Goal: Task Accomplishment & Management: Manage account settings

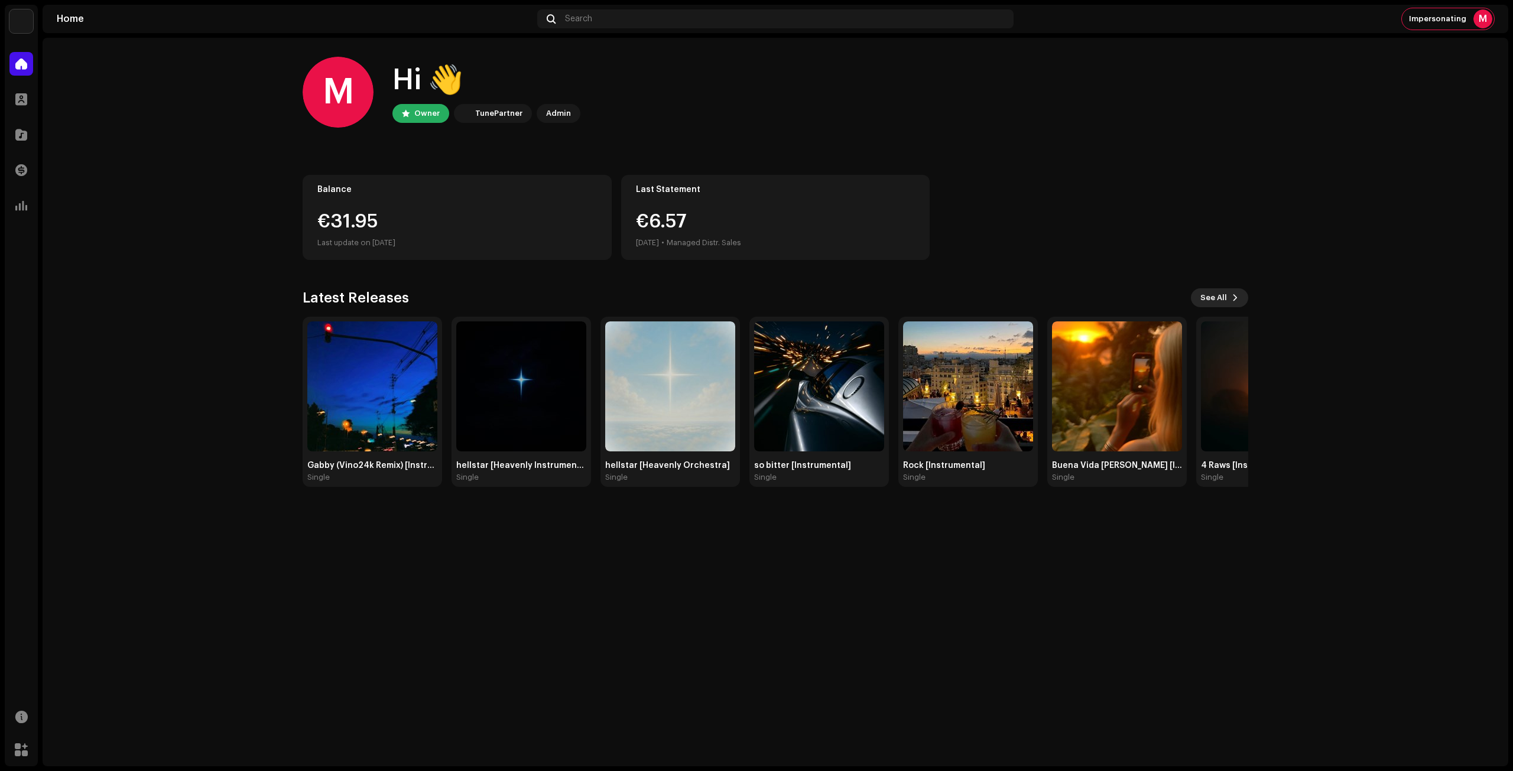
click at [1213, 296] on span "See All" at bounding box center [1213, 298] width 27 height 24
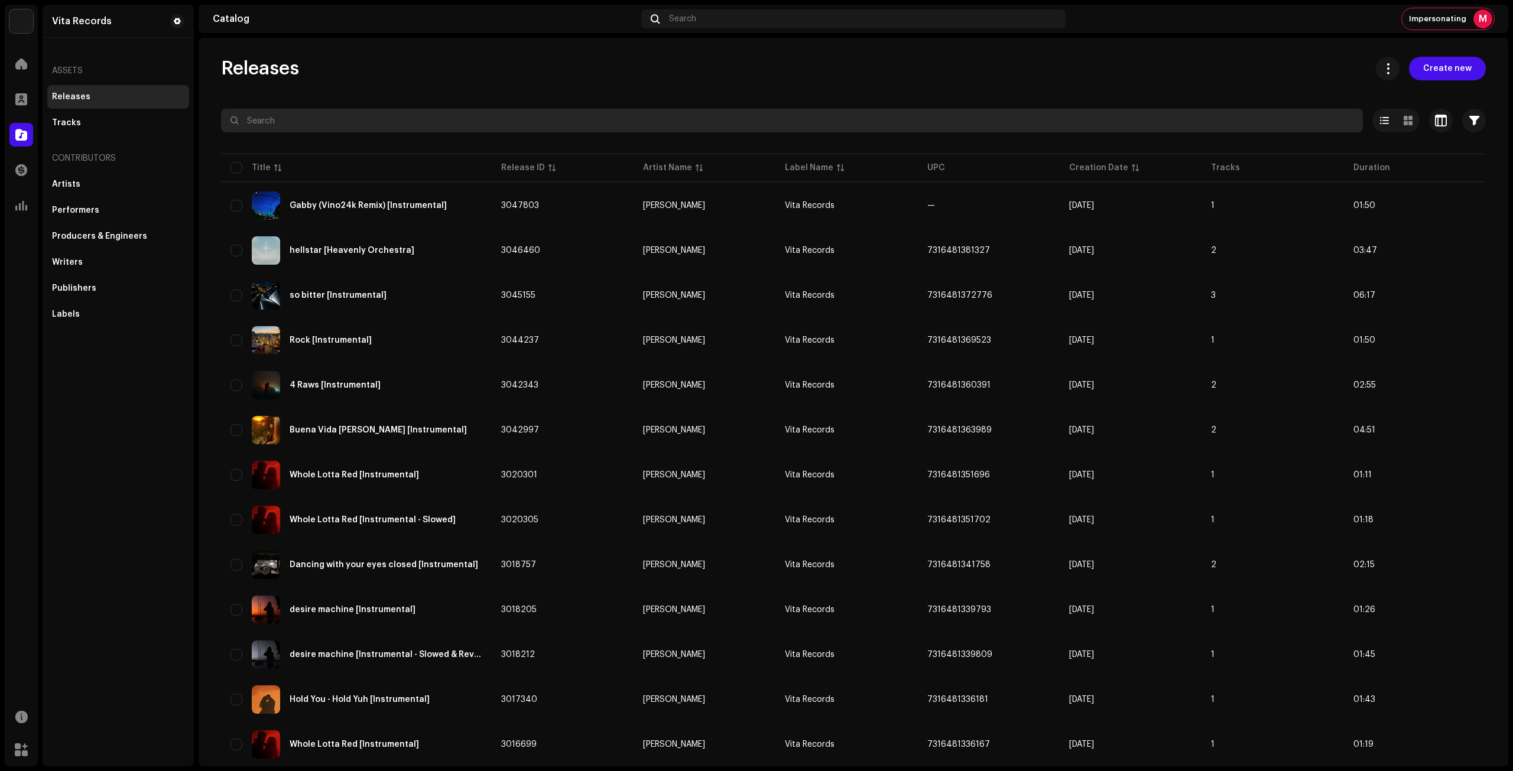
click at [581, 115] on input "text" at bounding box center [792, 121] width 1142 height 24
paste input "7316481310259"
type input "7316481310259"
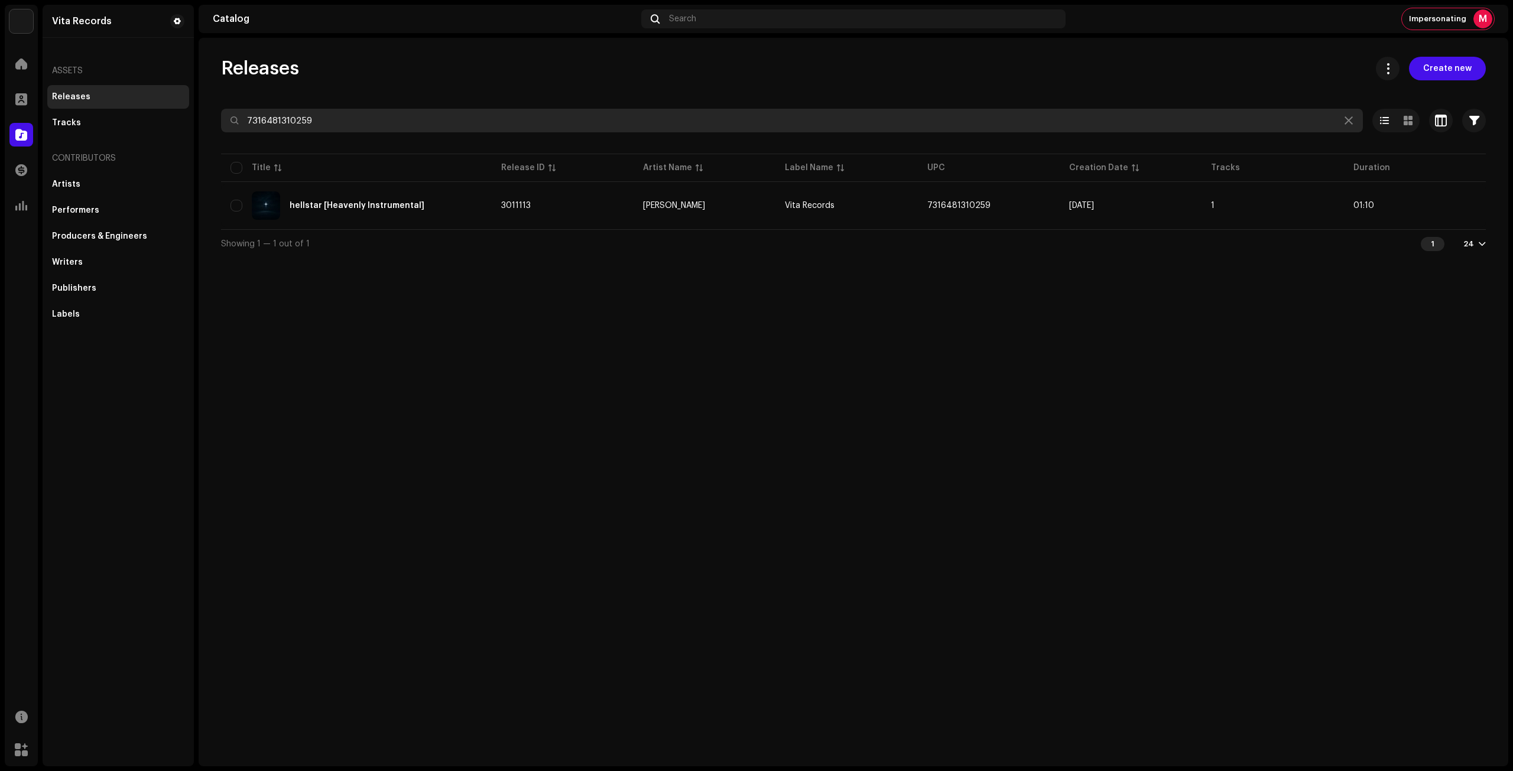
drag, startPoint x: 362, startPoint y: 115, endPoint x: 249, endPoint y: 109, distance: 113.0
click at [249, 109] on input "7316481310259" at bounding box center [792, 121] width 1142 height 24
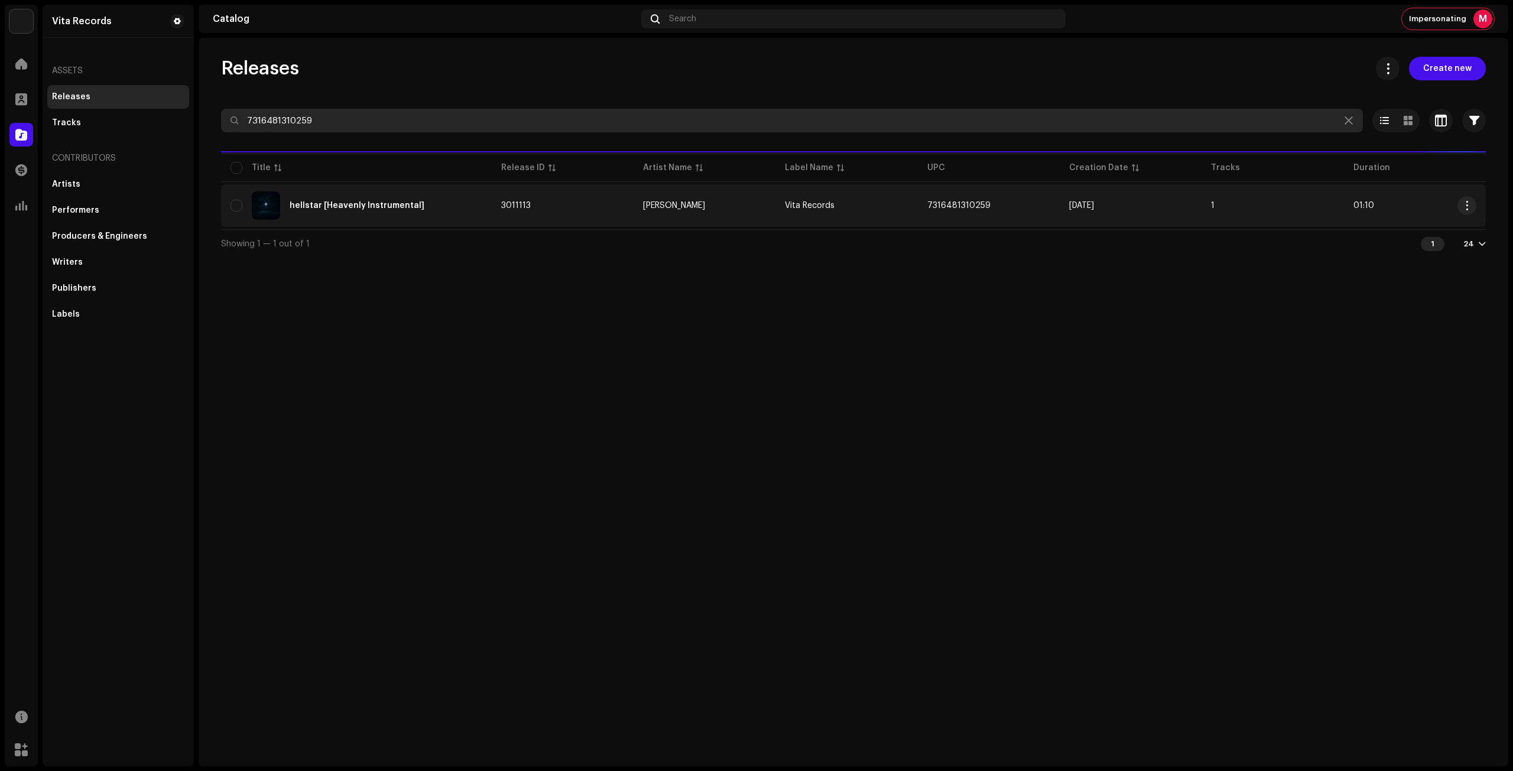
type input "7316481310259"
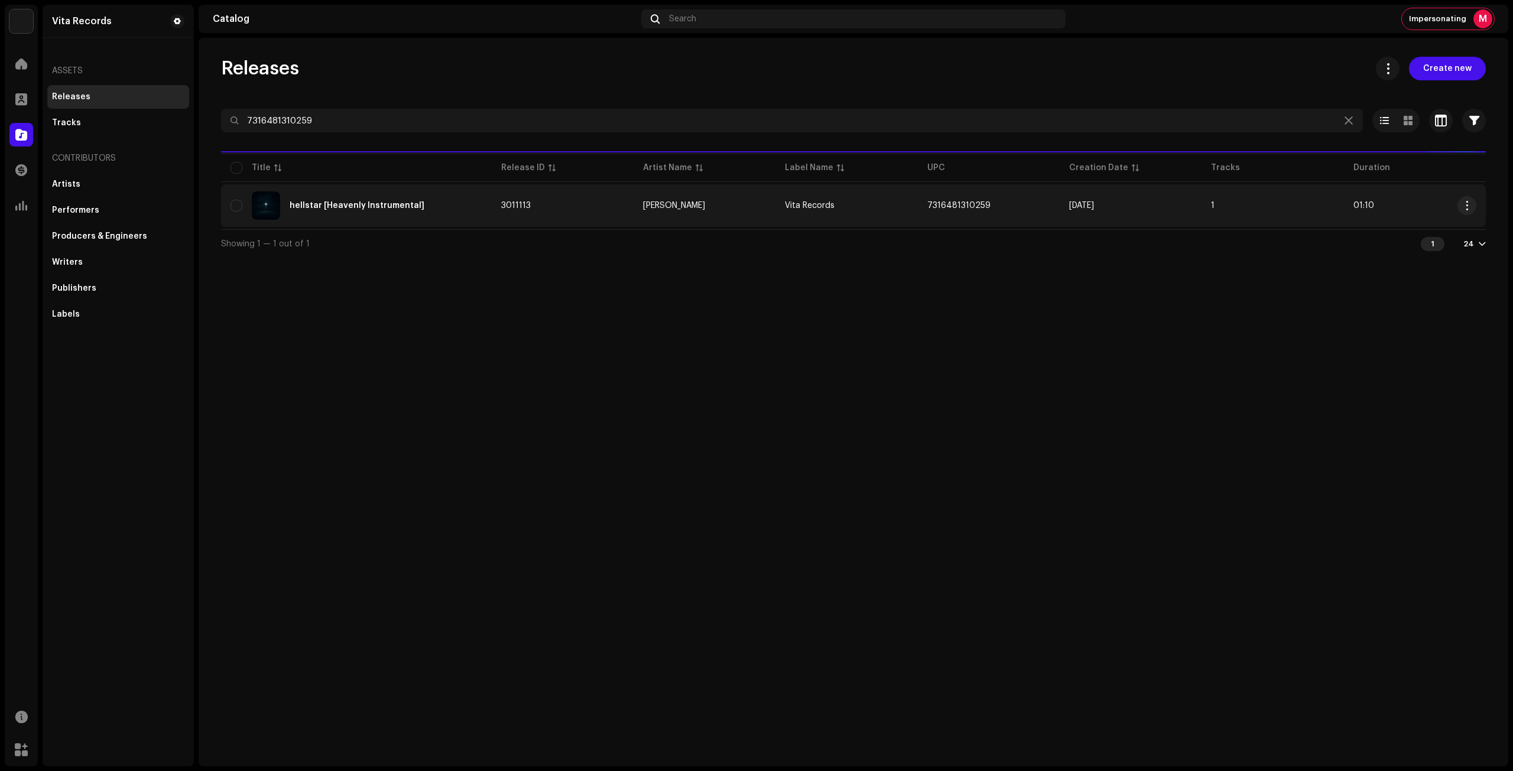
click at [446, 194] on div "hellstar [Heavenly Instrumental]" at bounding box center [356, 205] width 252 height 28
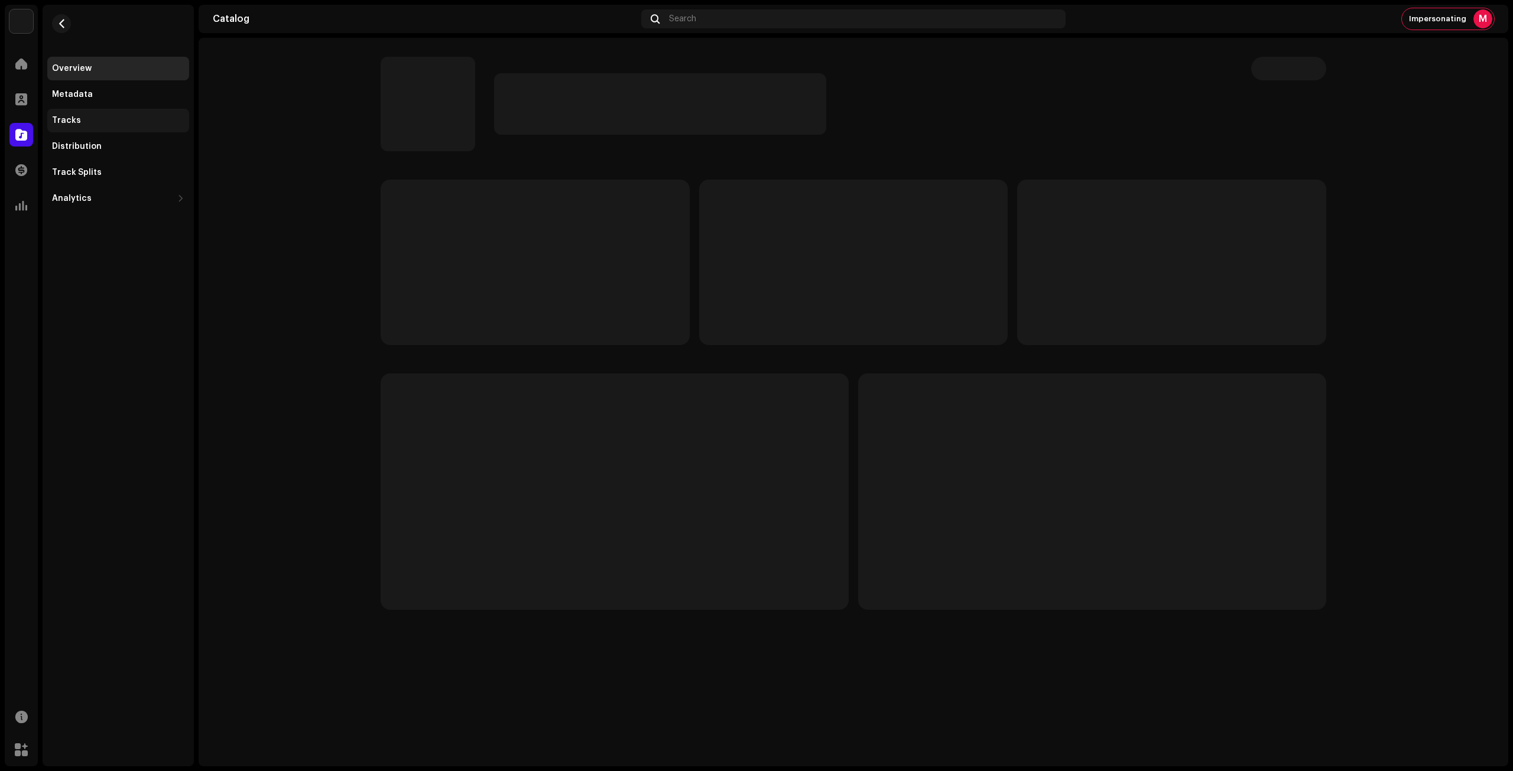
click at [86, 109] on div "Tracks" at bounding box center [118, 121] width 142 height 24
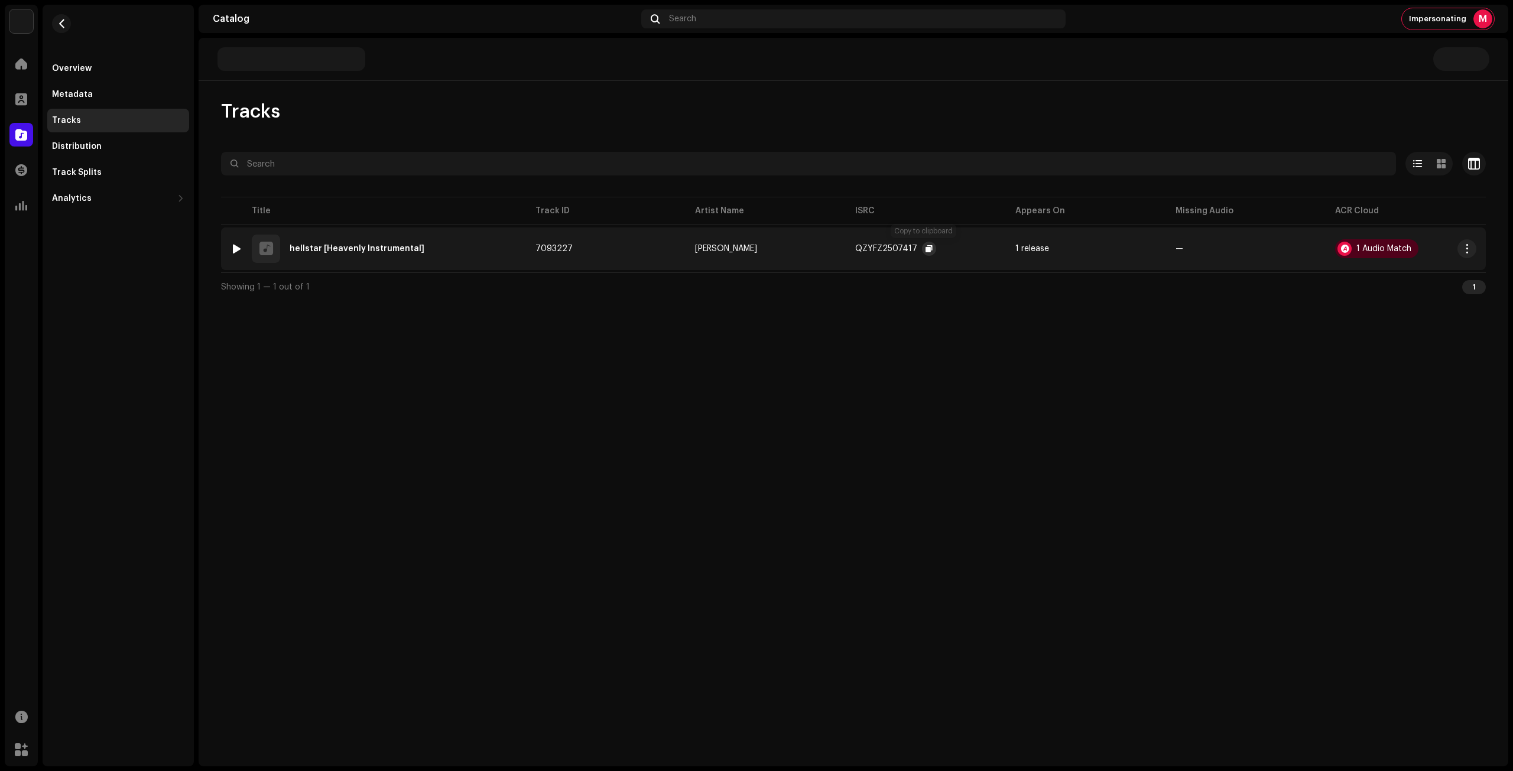
drag, startPoint x: 924, startPoint y: 246, endPoint x: 897, endPoint y: 245, distance: 27.2
click at [926, 246] on span "button" at bounding box center [929, 248] width 7 height 9
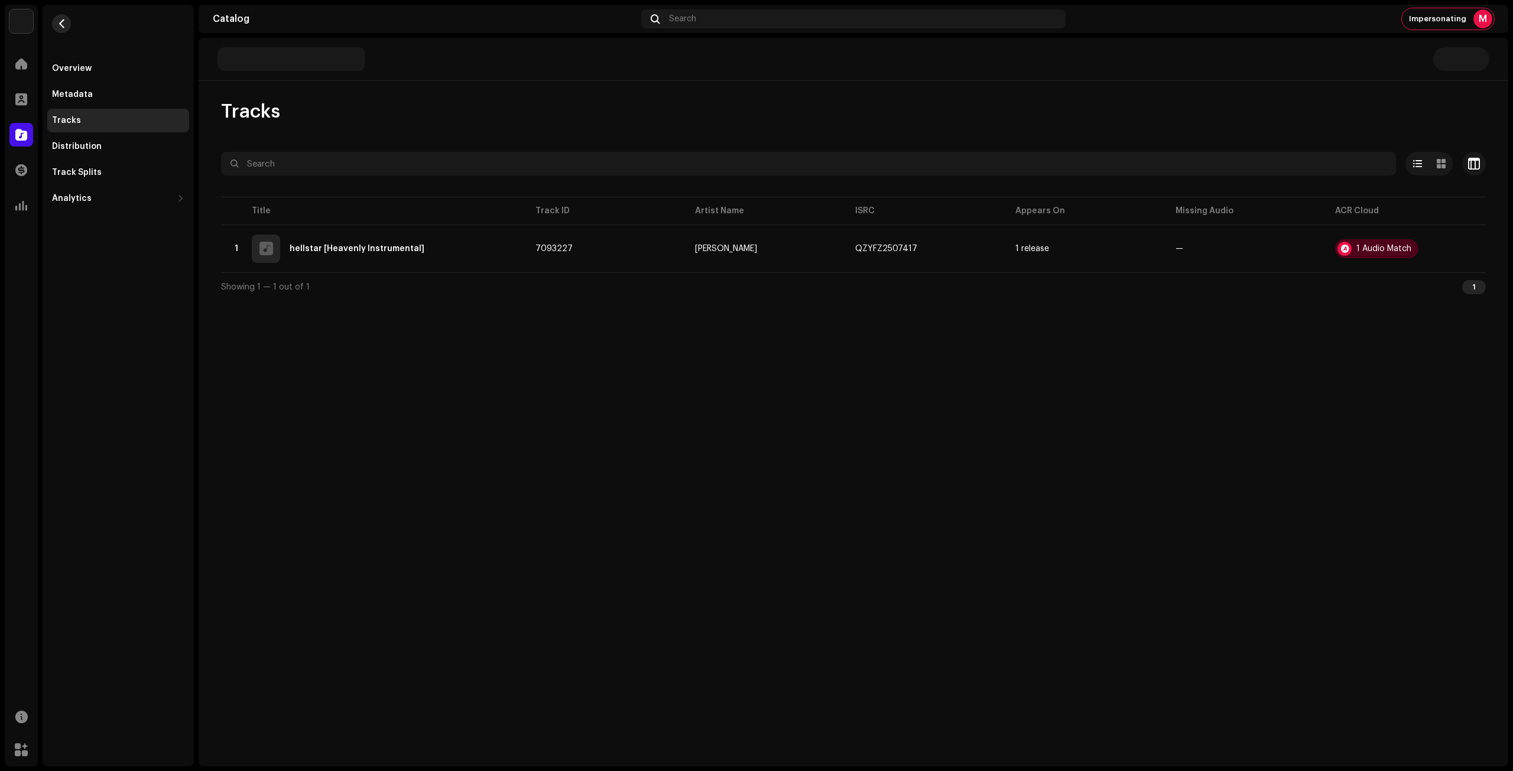
click at [61, 17] on button "button" at bounding box center [61, 23] width 19 height 19
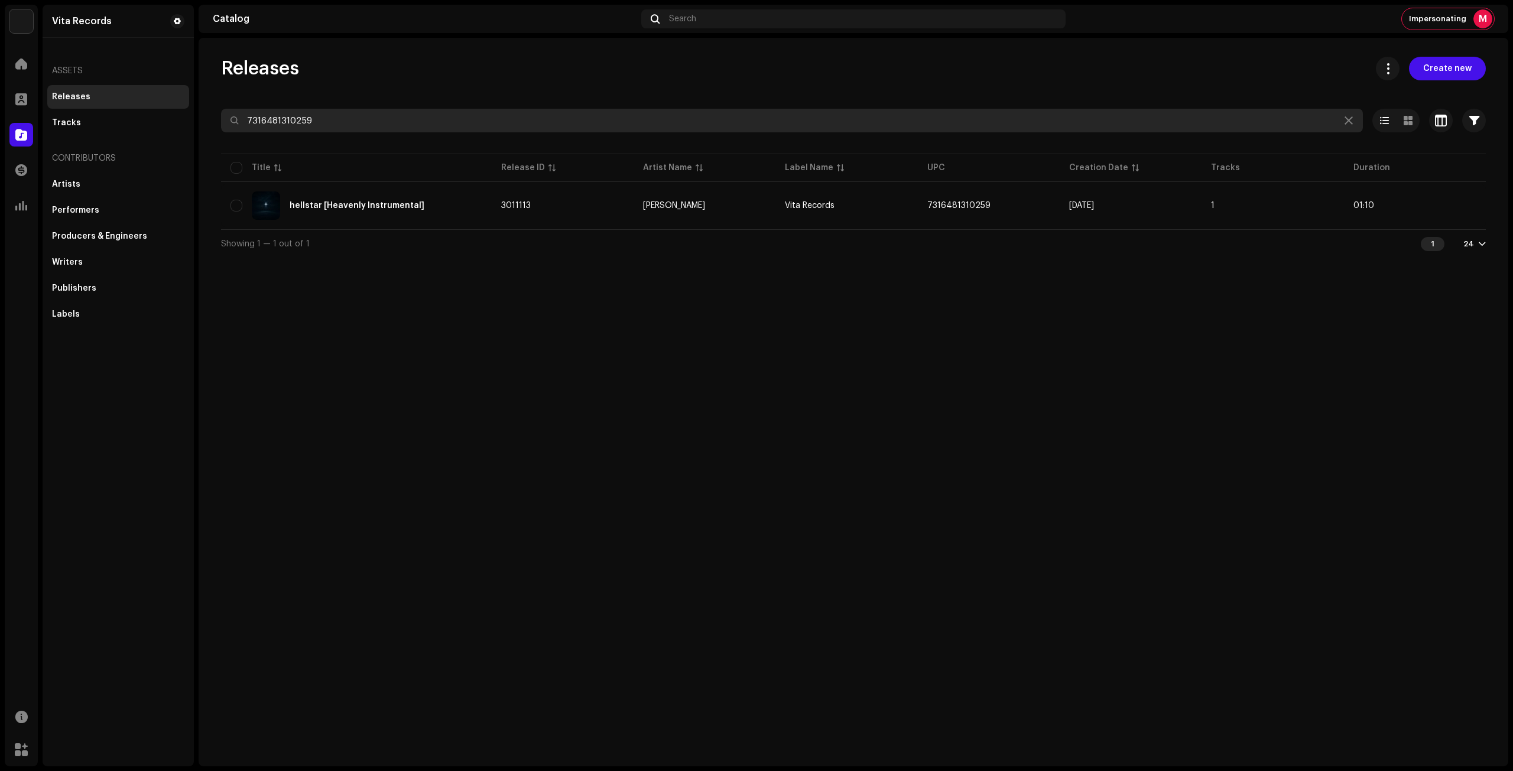
click at [359, 118] on input "7316481310259" at bounding box center [792, 121] width 1142 height 24
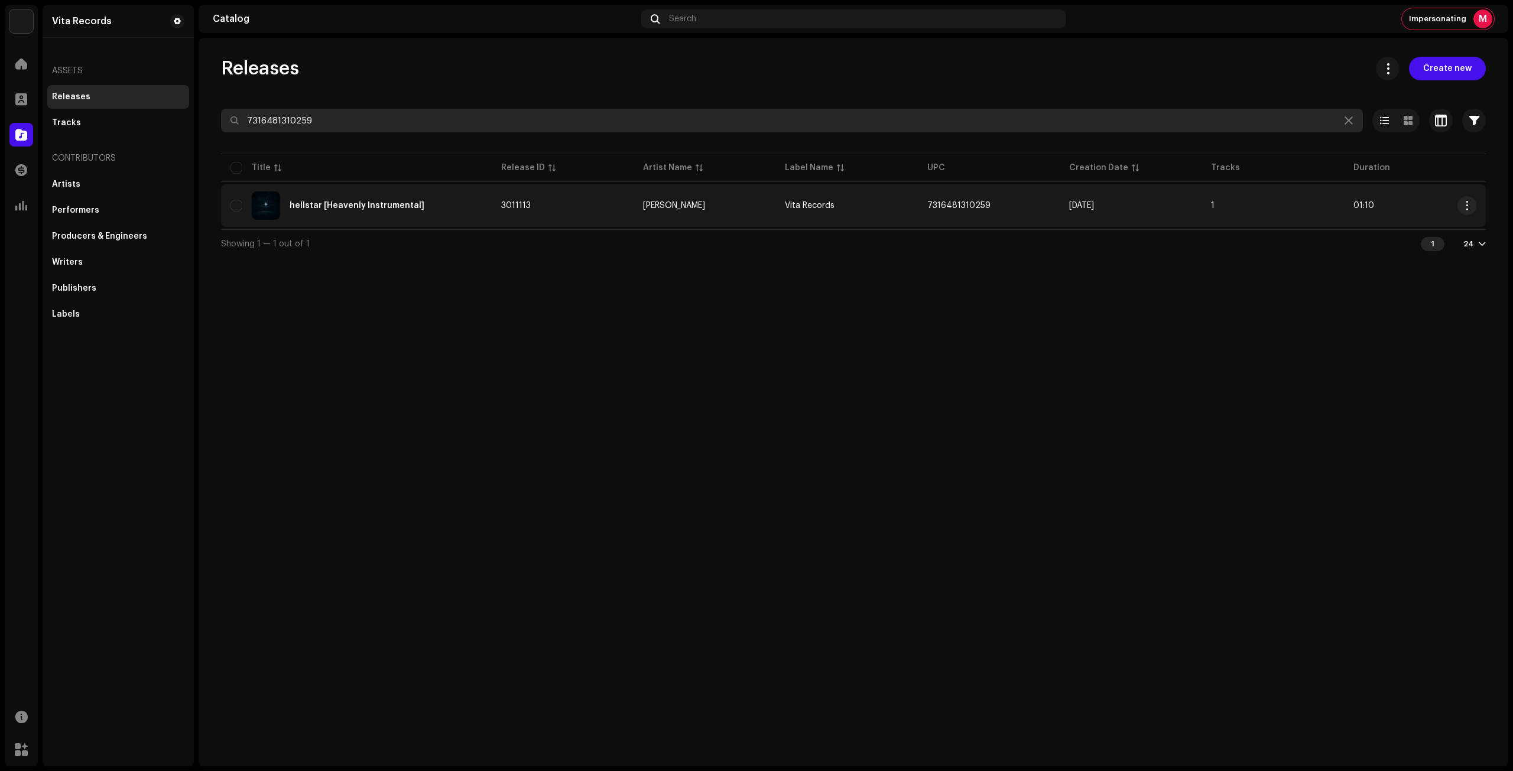
paste input "QZYFZ2507417"
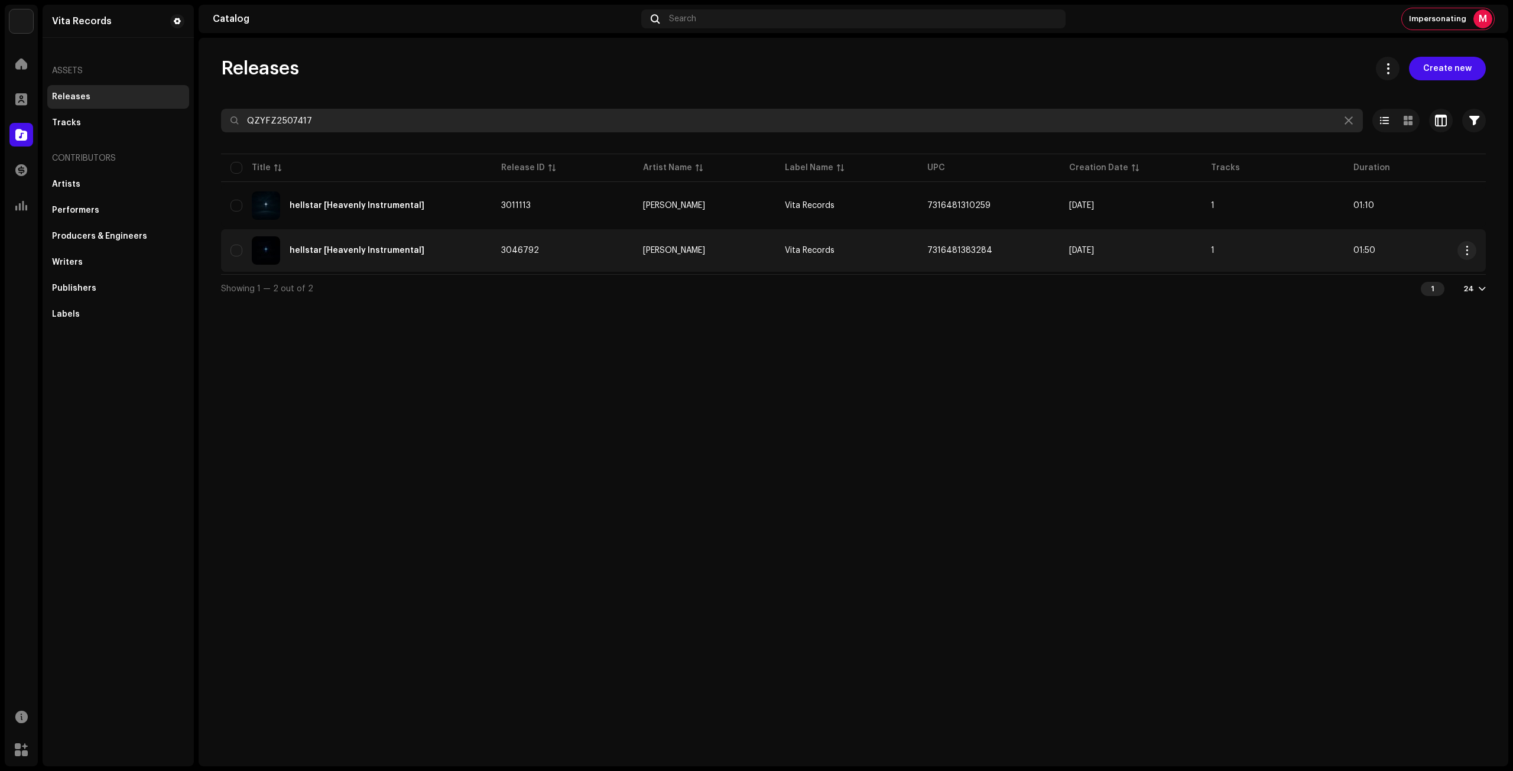
type input "QZYFZ2507417"
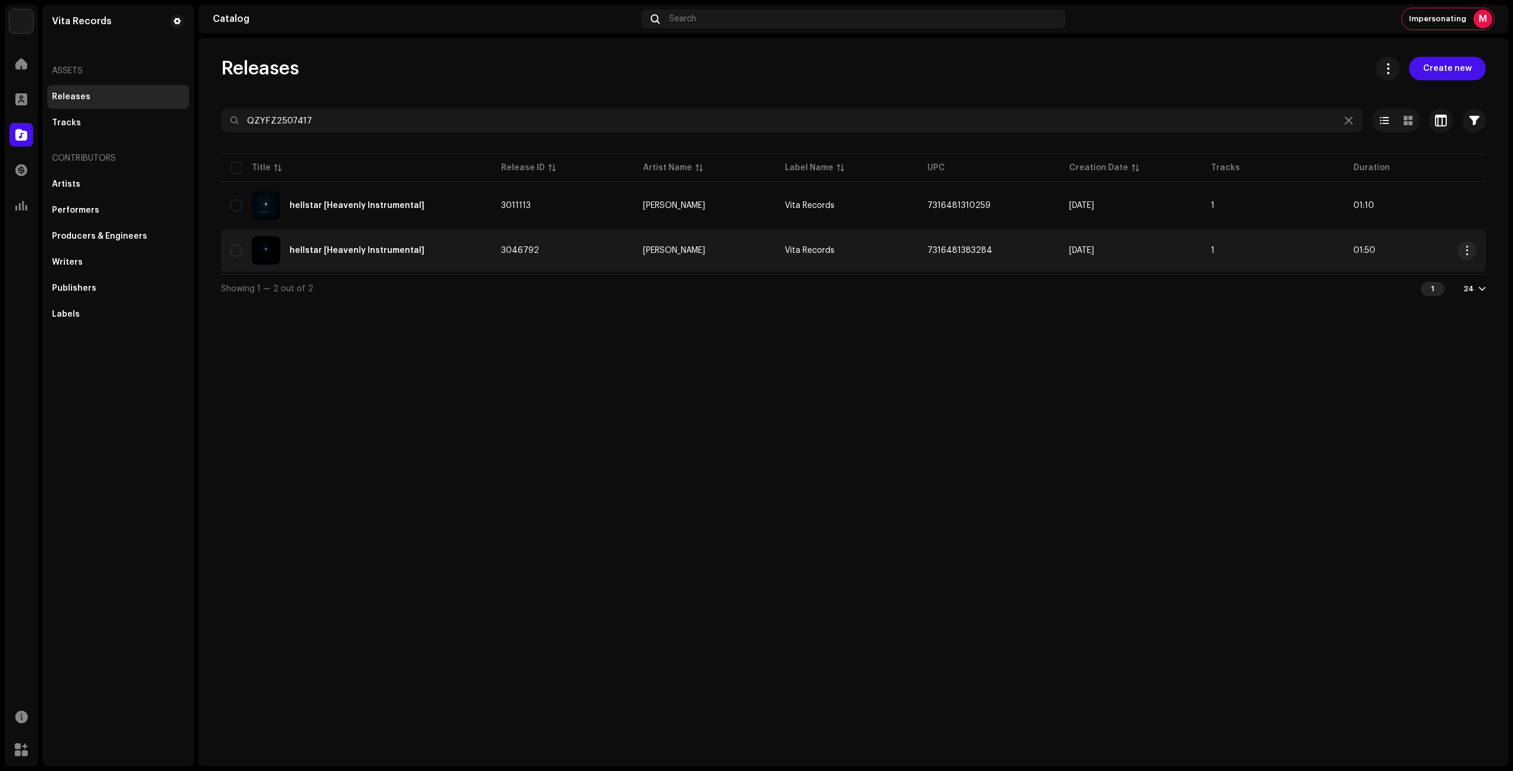
click at [468, 255] on div "hellstar [Heavenly Instrumental]" at bounding box center [356, 250] width 252 height 28
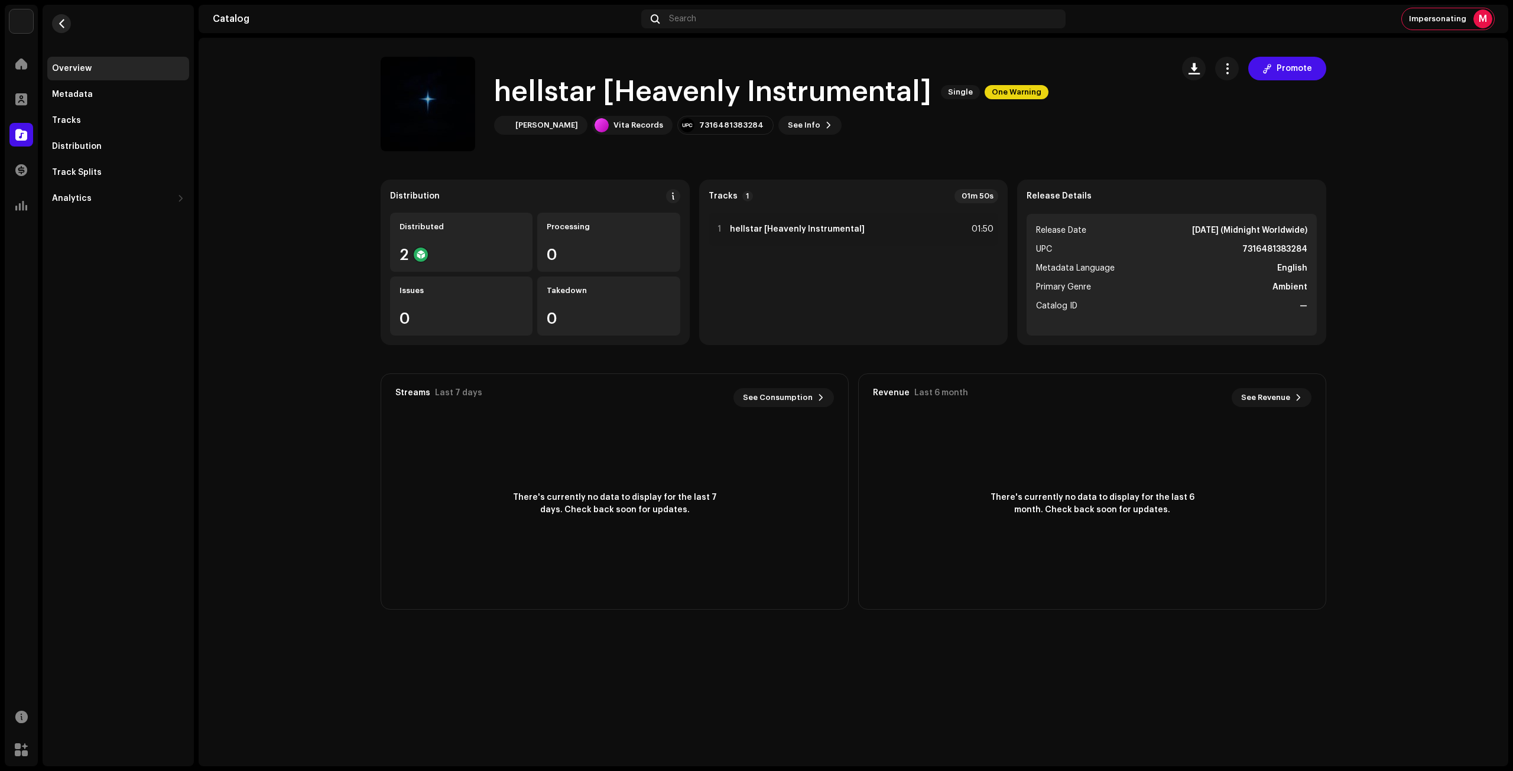
click at [59, 22] on span "button" at bounding box center [61, 23] width 9 height 9
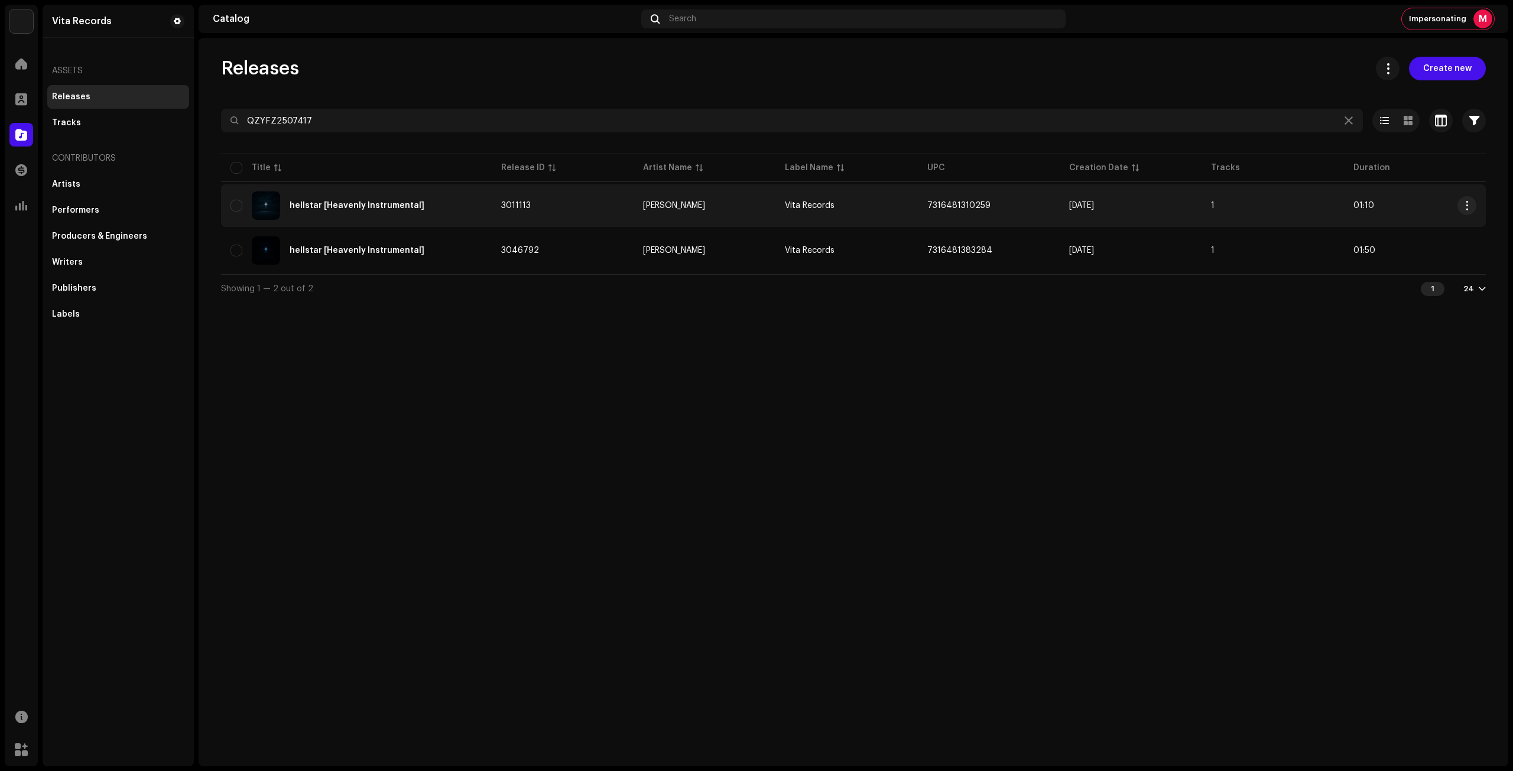
click at [457, 211] on div "hellstar [Heavenly Instrumental]" at bounding box center [356, 205] width 252 height 28
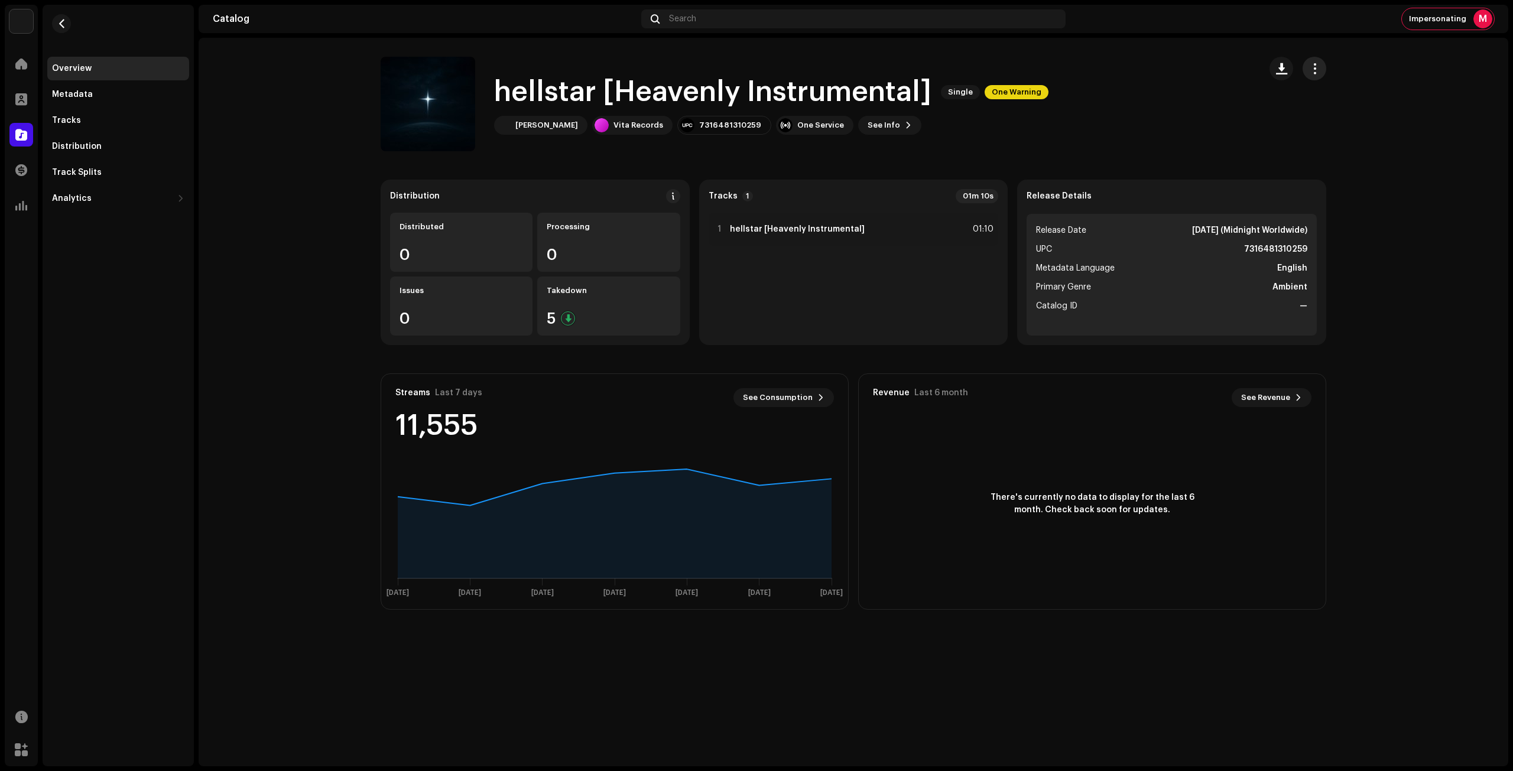
click at [1319, 76] on button "button" at bounding box center [1315, 69] width 24 height 24
click at [1384, 124] on div "Edit" at bounding box center [1368, 120] width 110 height 9
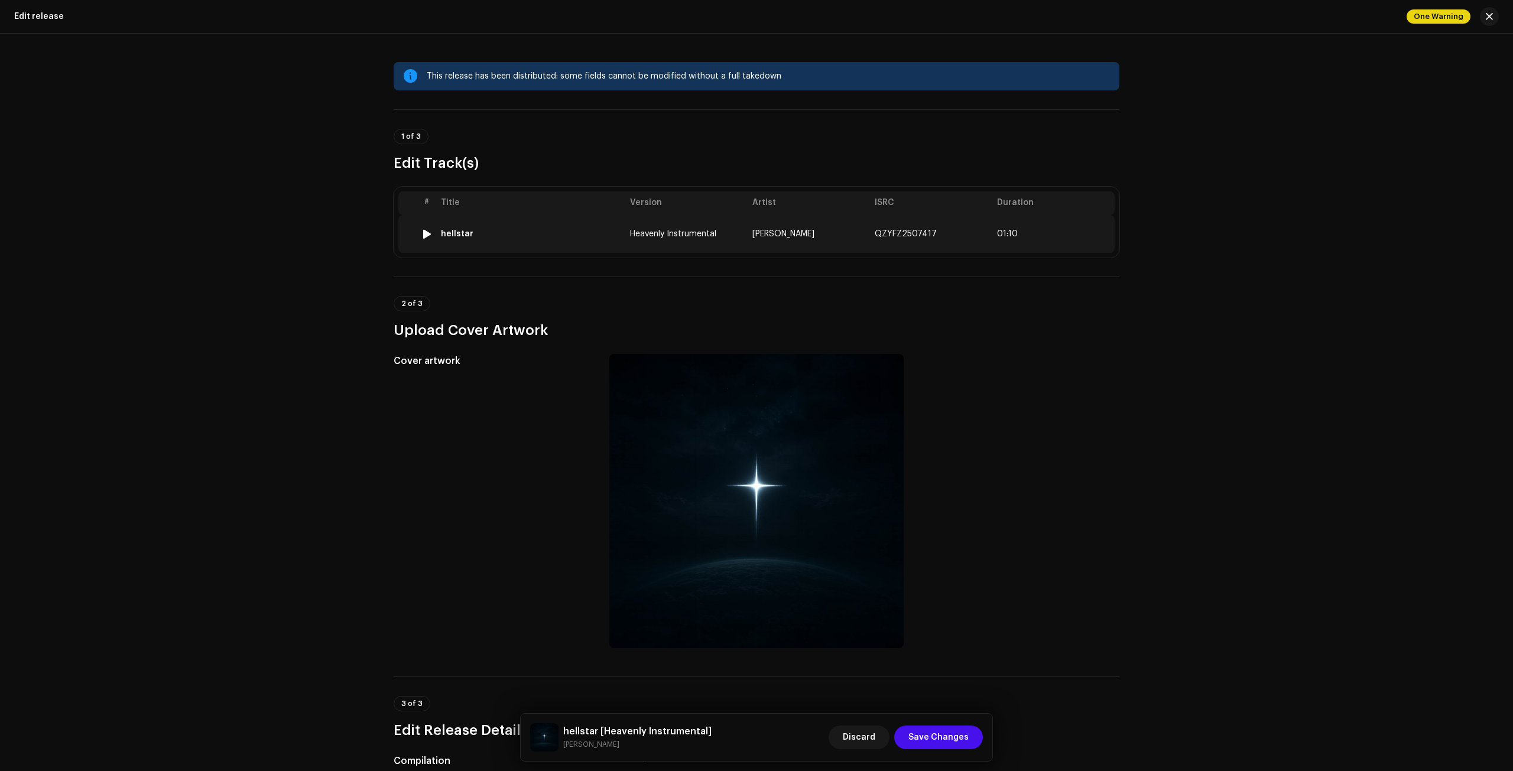
click at [1085, 234] on span "01:10" at bounding box center [1053, 233] width 113 height 9
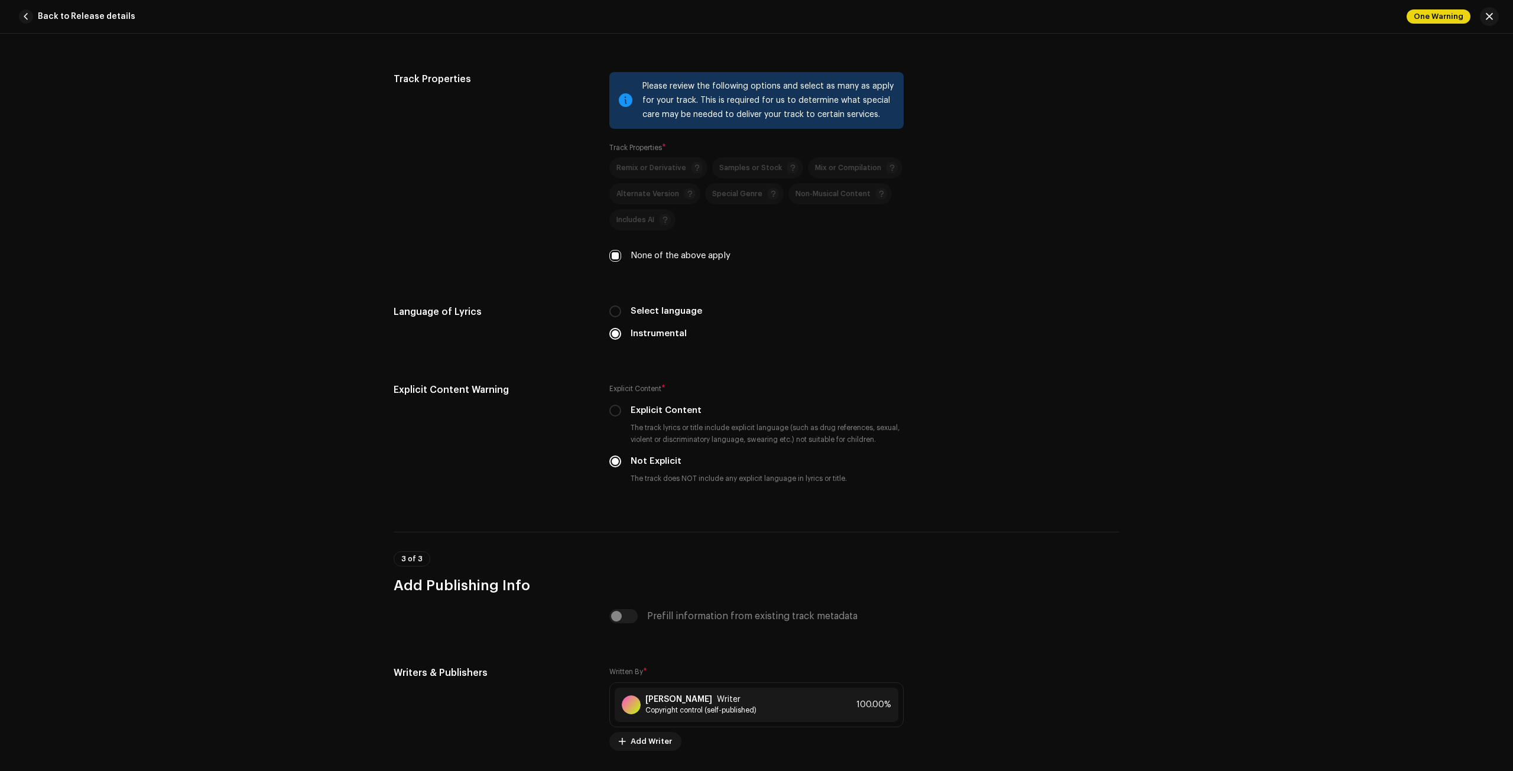
scroll to position [1816, 0]
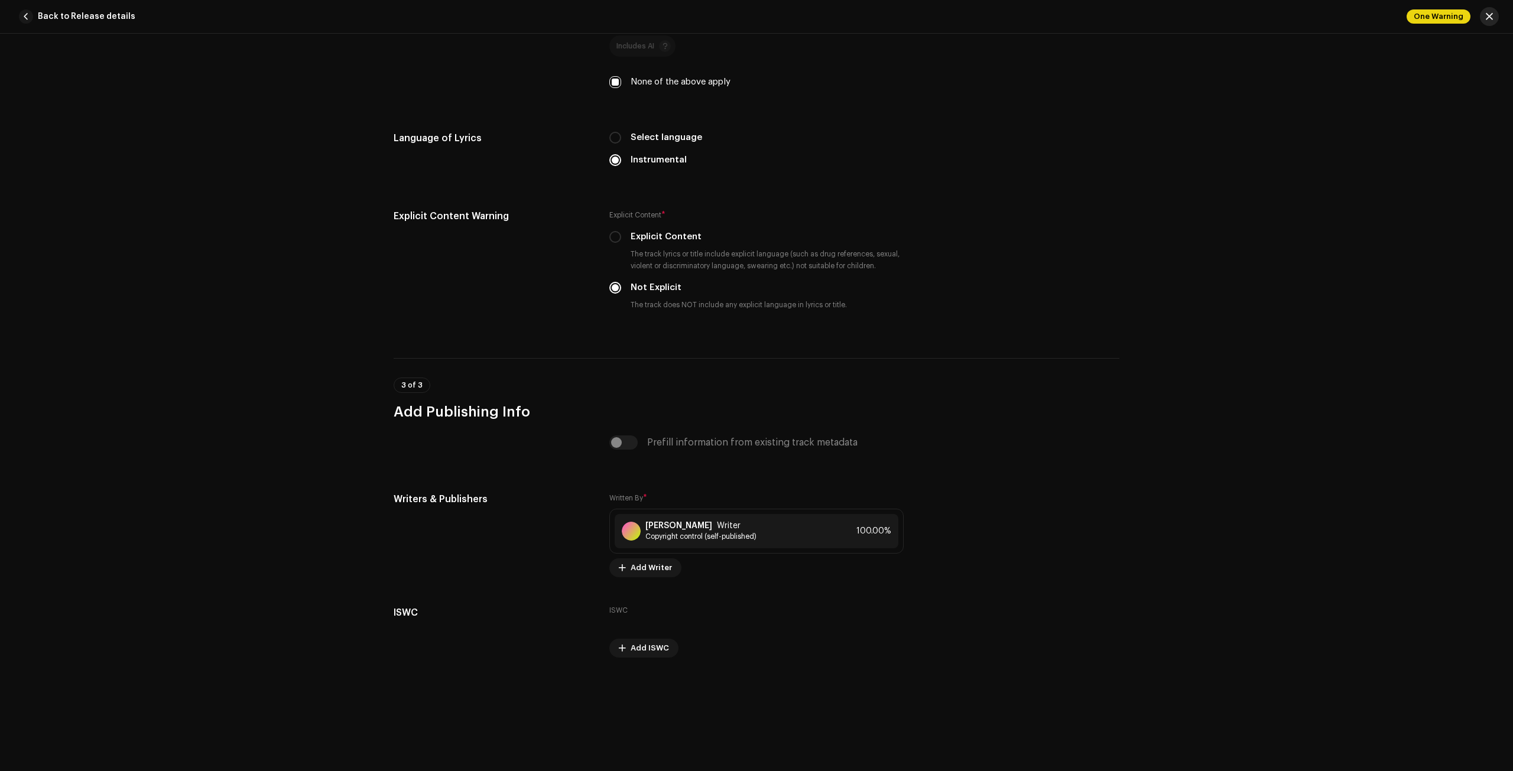
click at [1485, 17] on button "button" at bounding box center [1489, 16] width 19 height 19
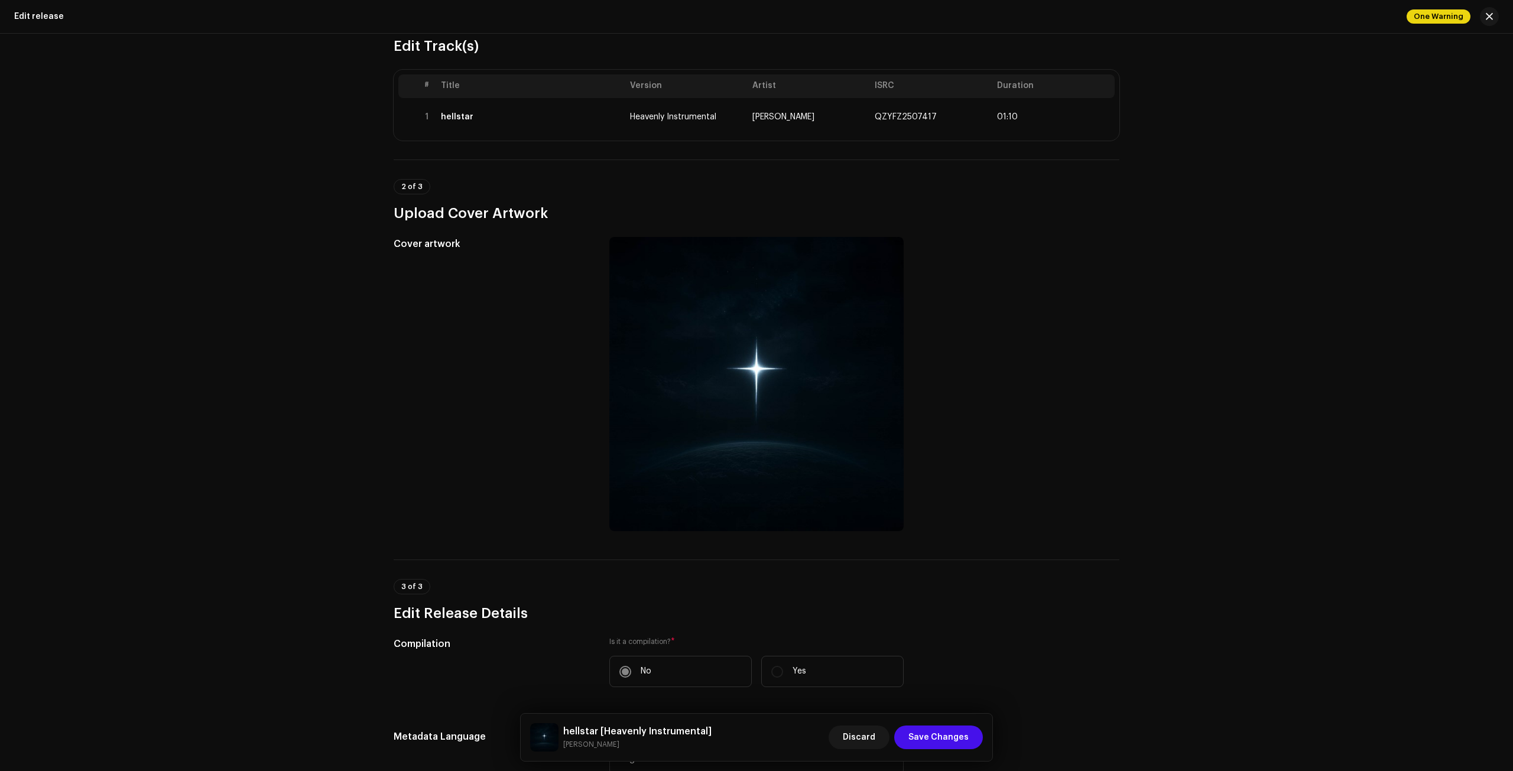
scroll to position [0, 0]
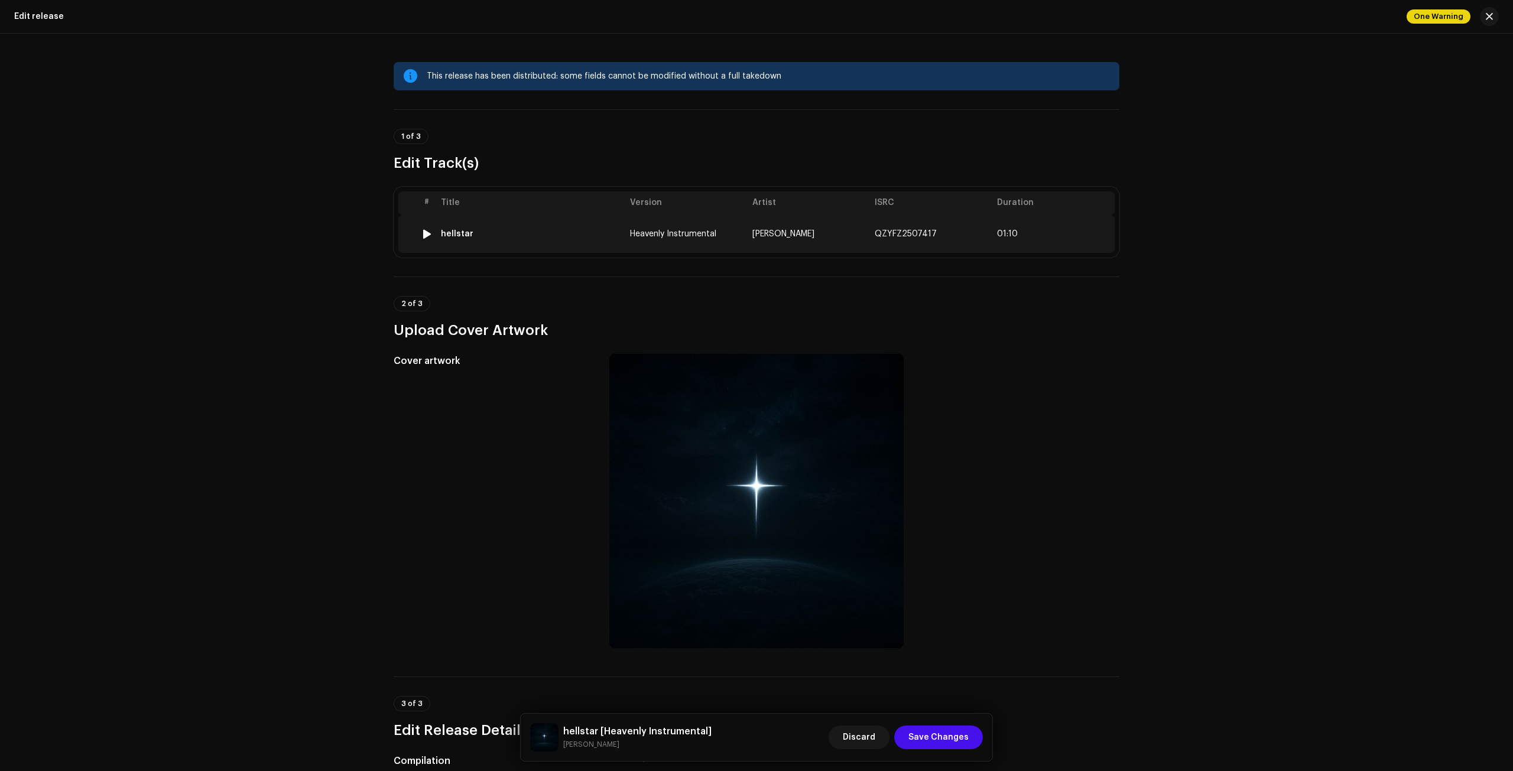
click at [520, 239] on td "hellstar" at bounding box center [530, 234] width 189 height 38
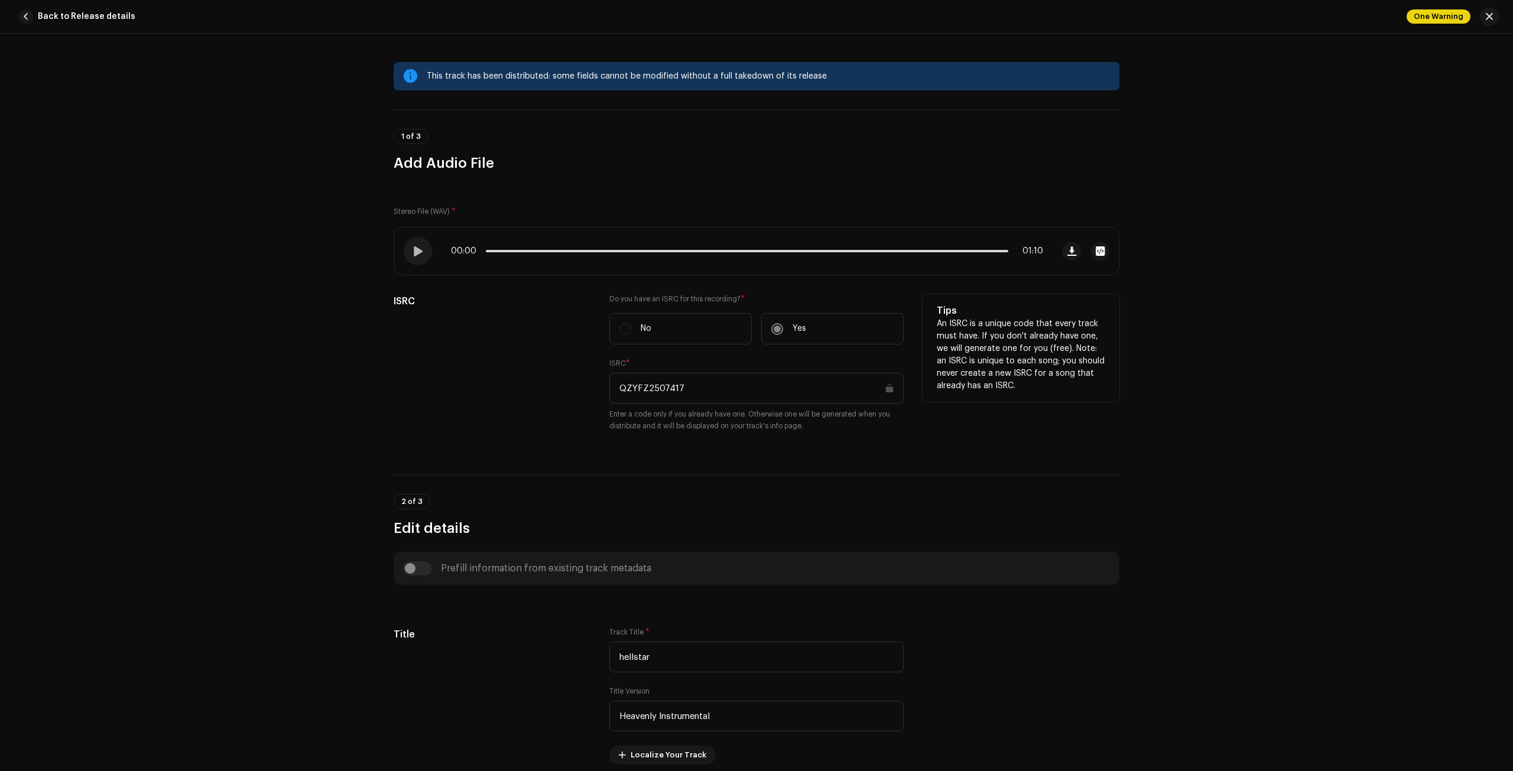
click at [884, 388] on input "QZYFZ2507417" at bounding box center [756, 388] width 294 height 31
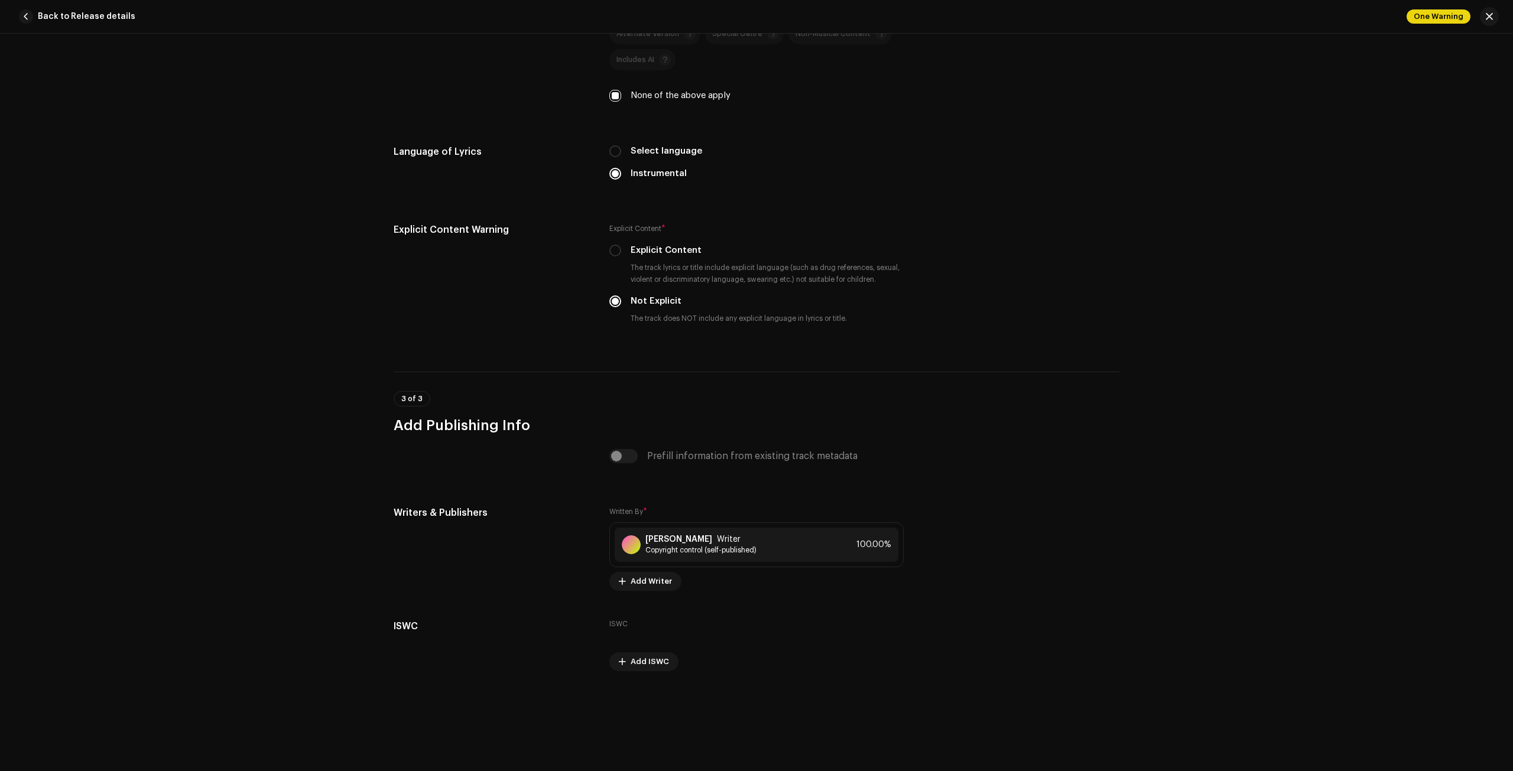
scroll to position [1816, 0]
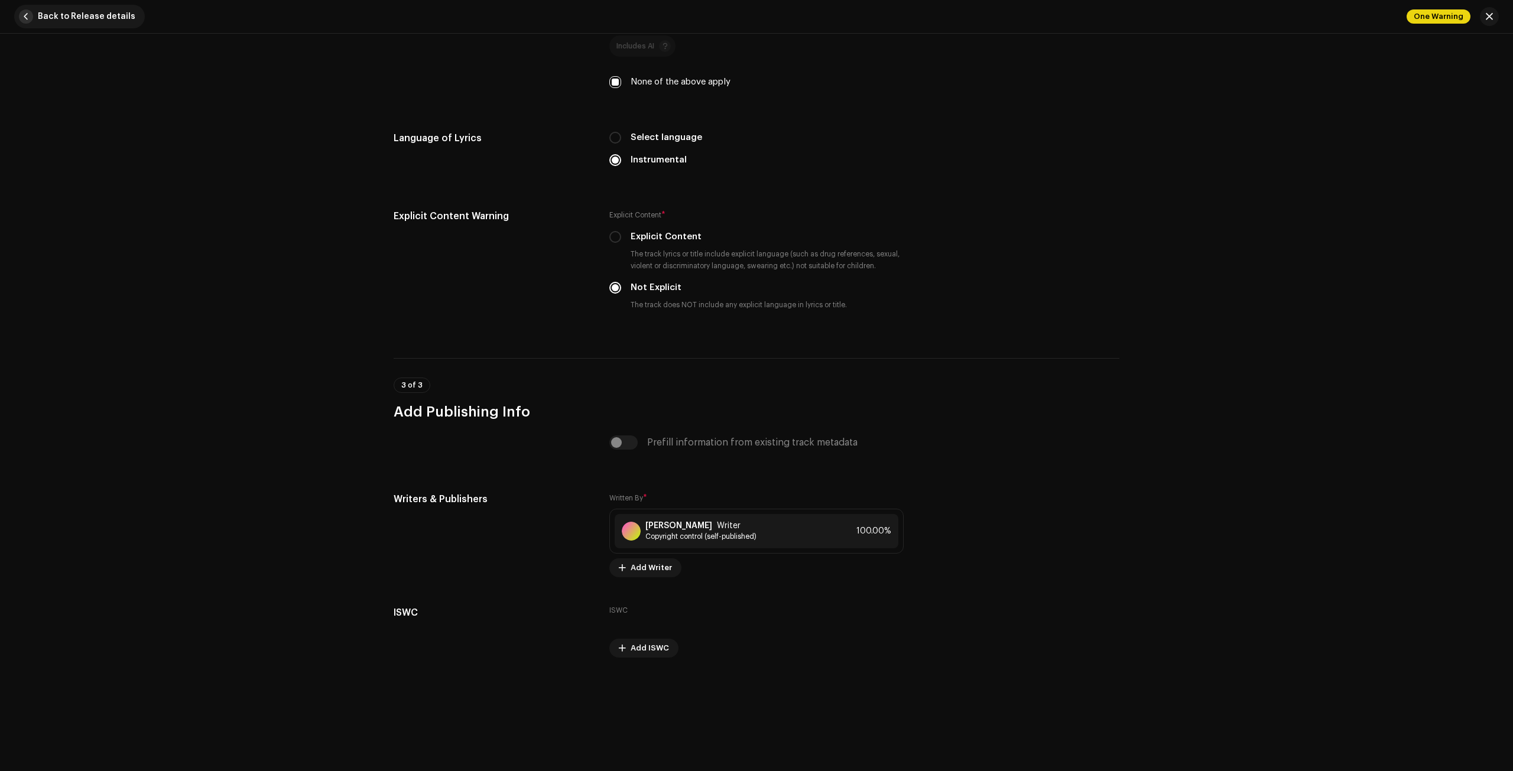
click at [29, 24] on button "Back to Release details" at bounding box center [79, 17] width 131 height 24
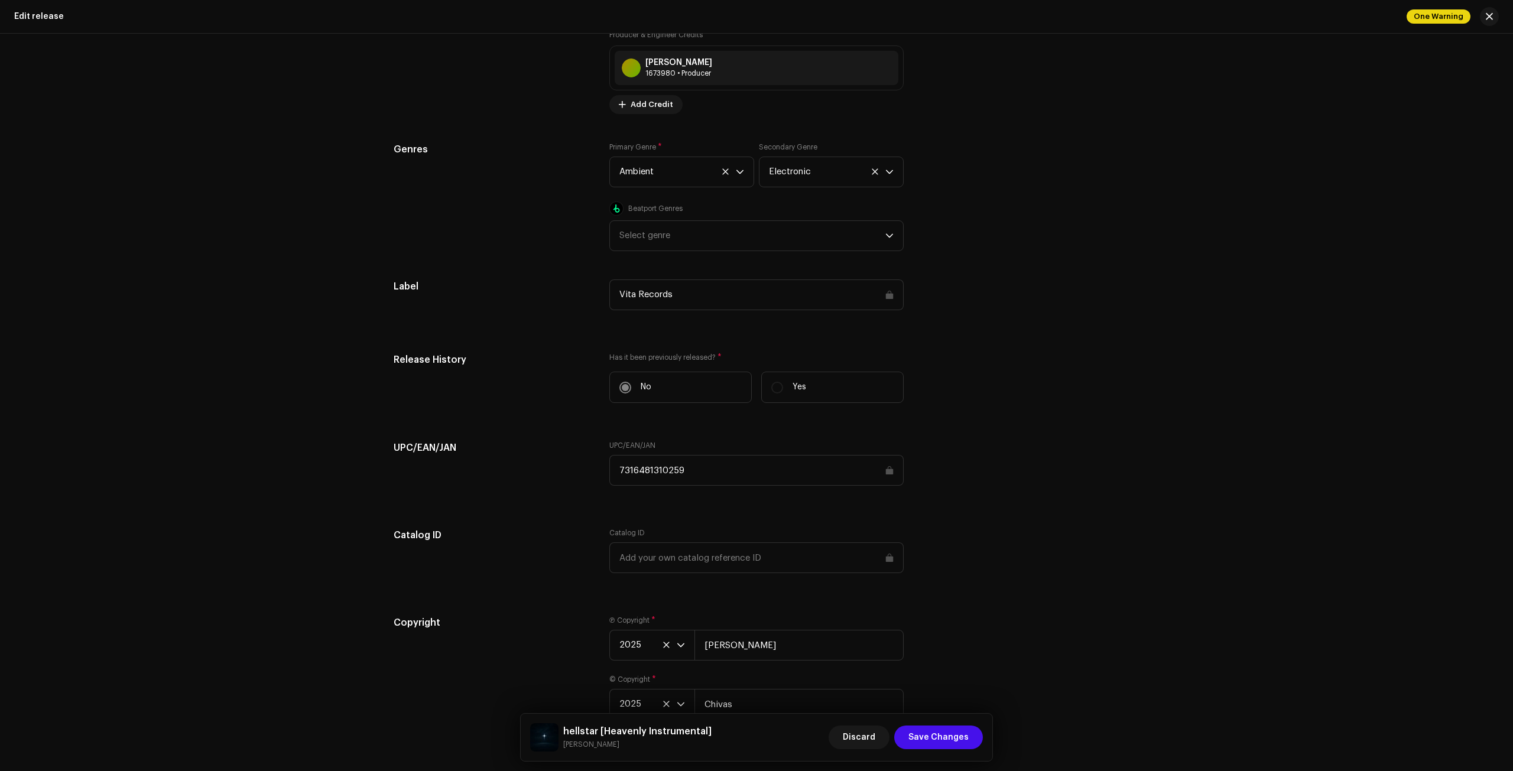
scroll to position [1478, 0]
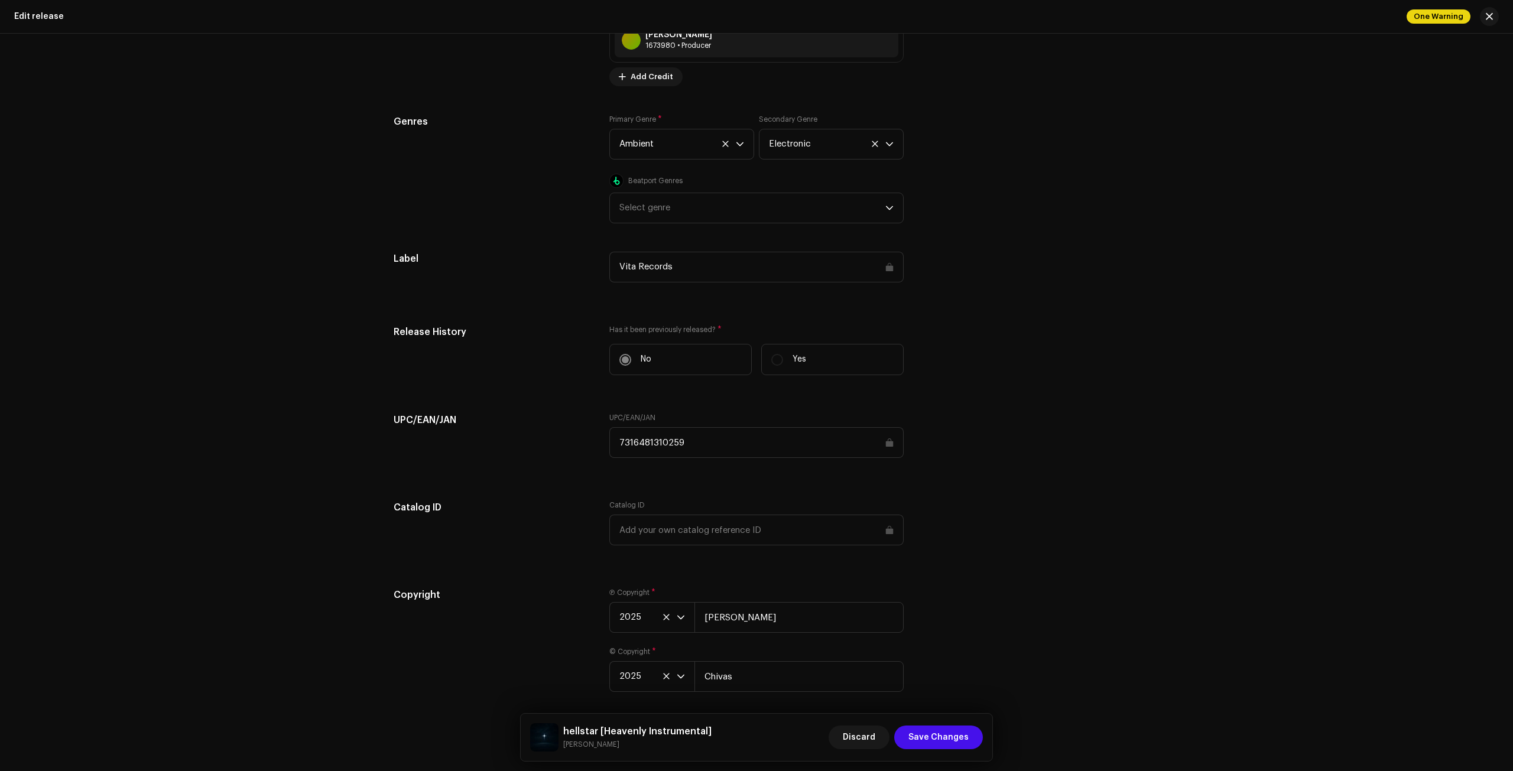
click at [677, 443] on input "7316481310259" at bounding box center [756, 442] width 294 height 31
click at [889, 441] on input "7316481310259" at bounding box center [756, 442] width 294 height 31
drag, startPoint x: 685, startPoint y: 442, endPoint x: 621, endPoint y: 474, distance: 71.4
click at [617, 470] on div "UPC/EAN/JAN 7316481310259" at bounding box center [756, 442] width 294 height 59
click at [1032, 431] on div "UPC/EAN/JAN UPC/EAN/JAN 7316481310259" at bounding box center [757, 442] width 726 height 59
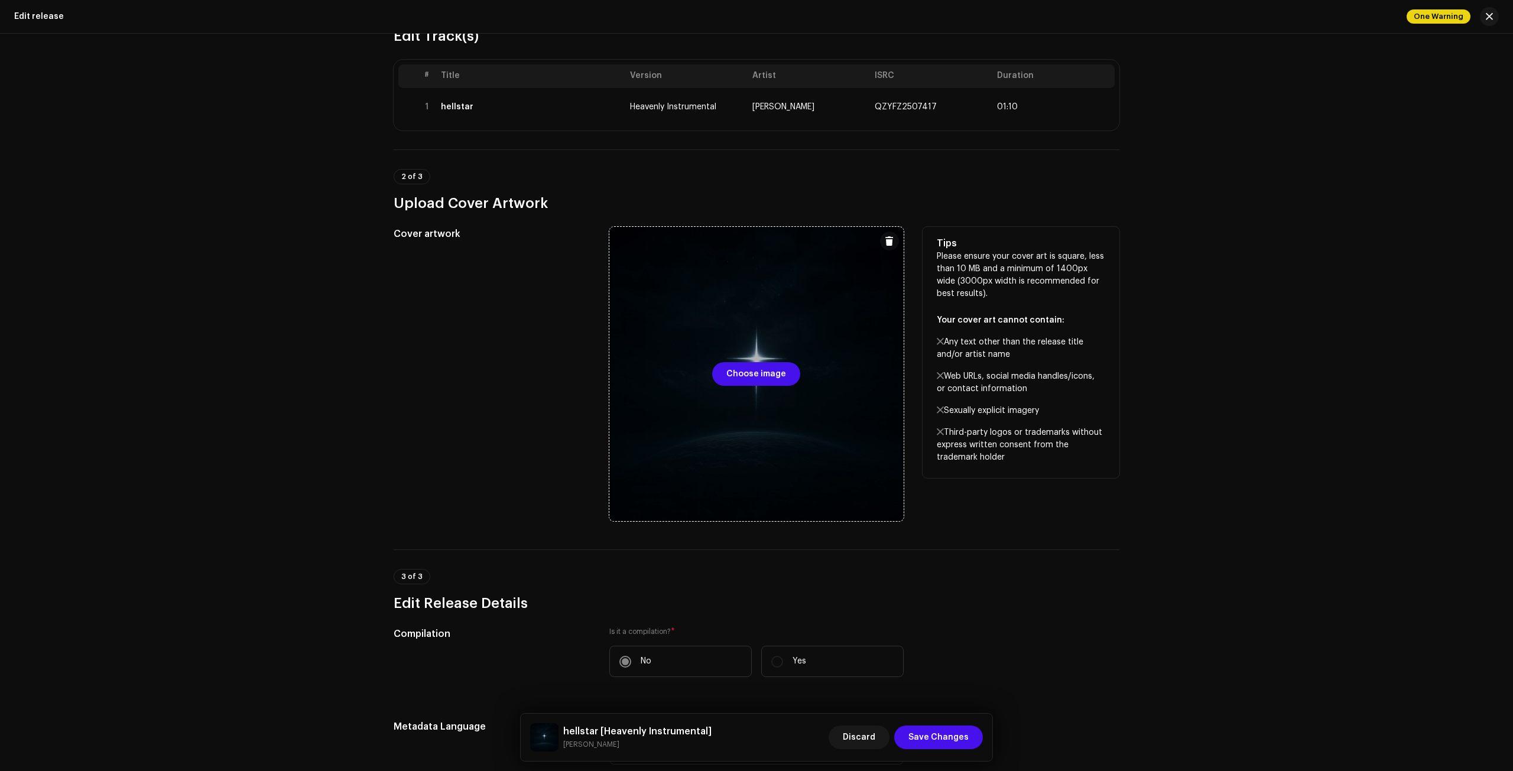
scroll to position [0, 0]
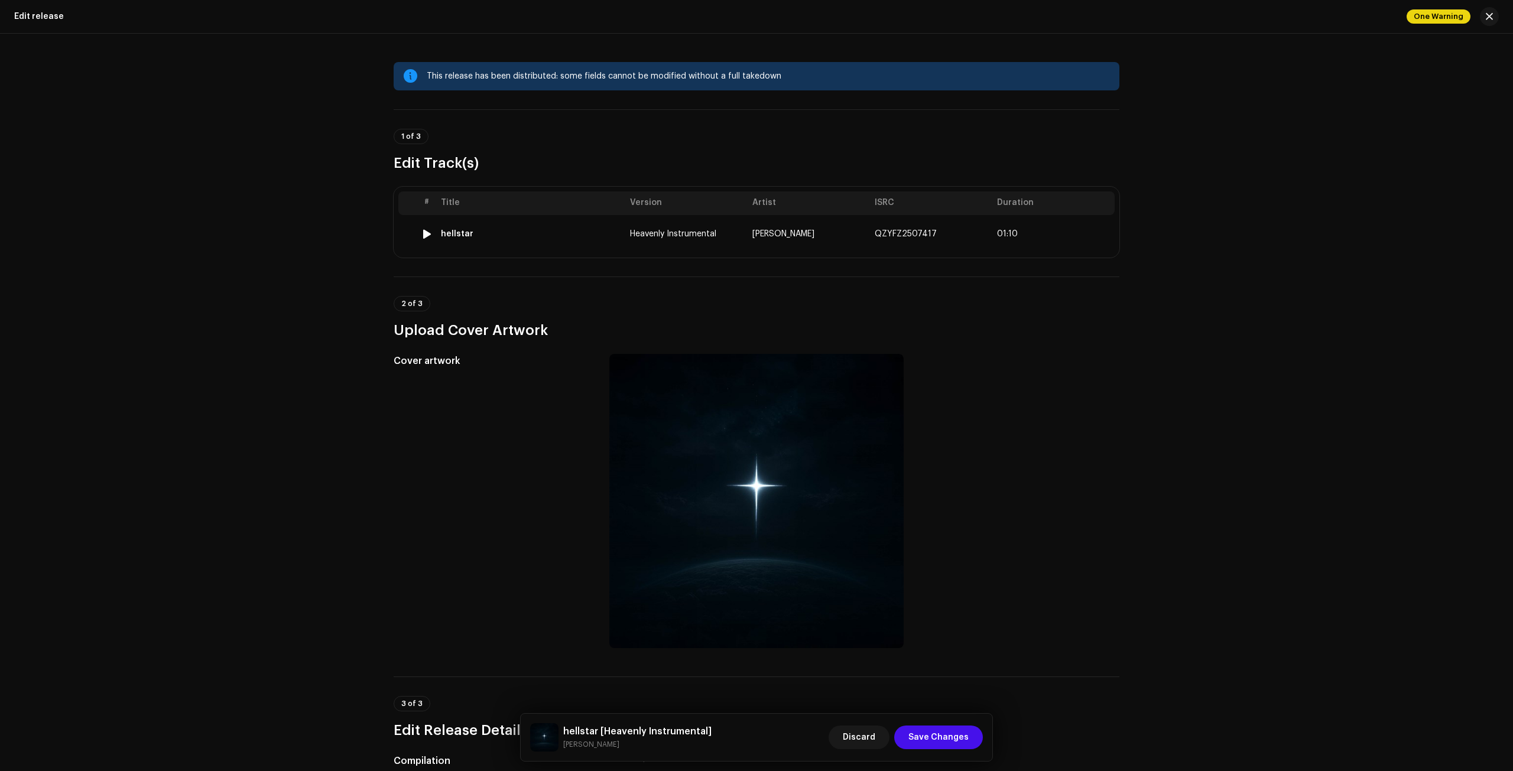
drag, startPoint x: 740, startPoint y: 233, endPoint x: 1075, endPoint y: 290, distance: 339.9
click at [1089, 324] on h3 "Upload Cover Artwork" at bounding box center [757, 330] width 726 height 19
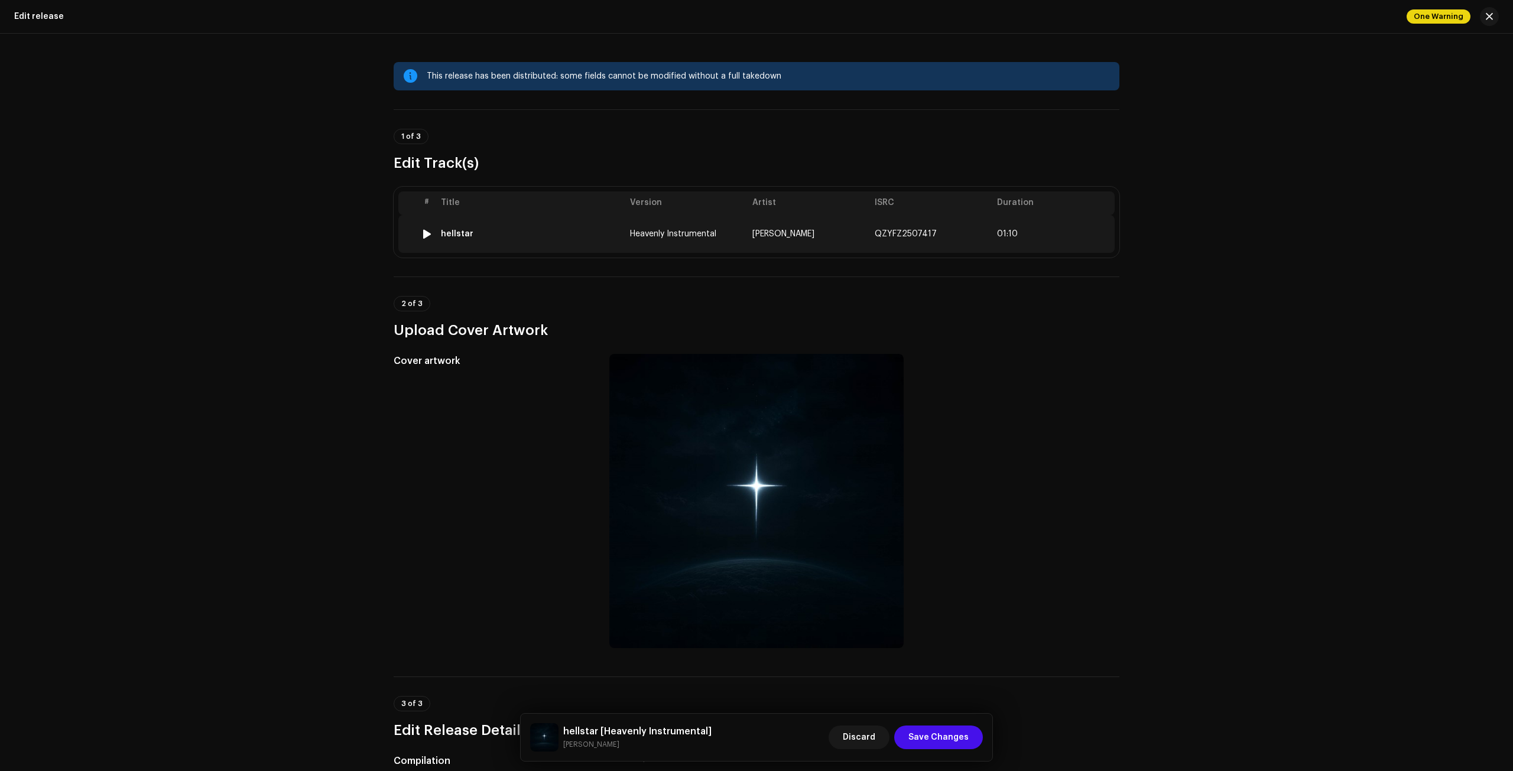
click at [821, 234] on td "[PERSON_NAME]" at bounding box center [809, 234] width 122 height 38
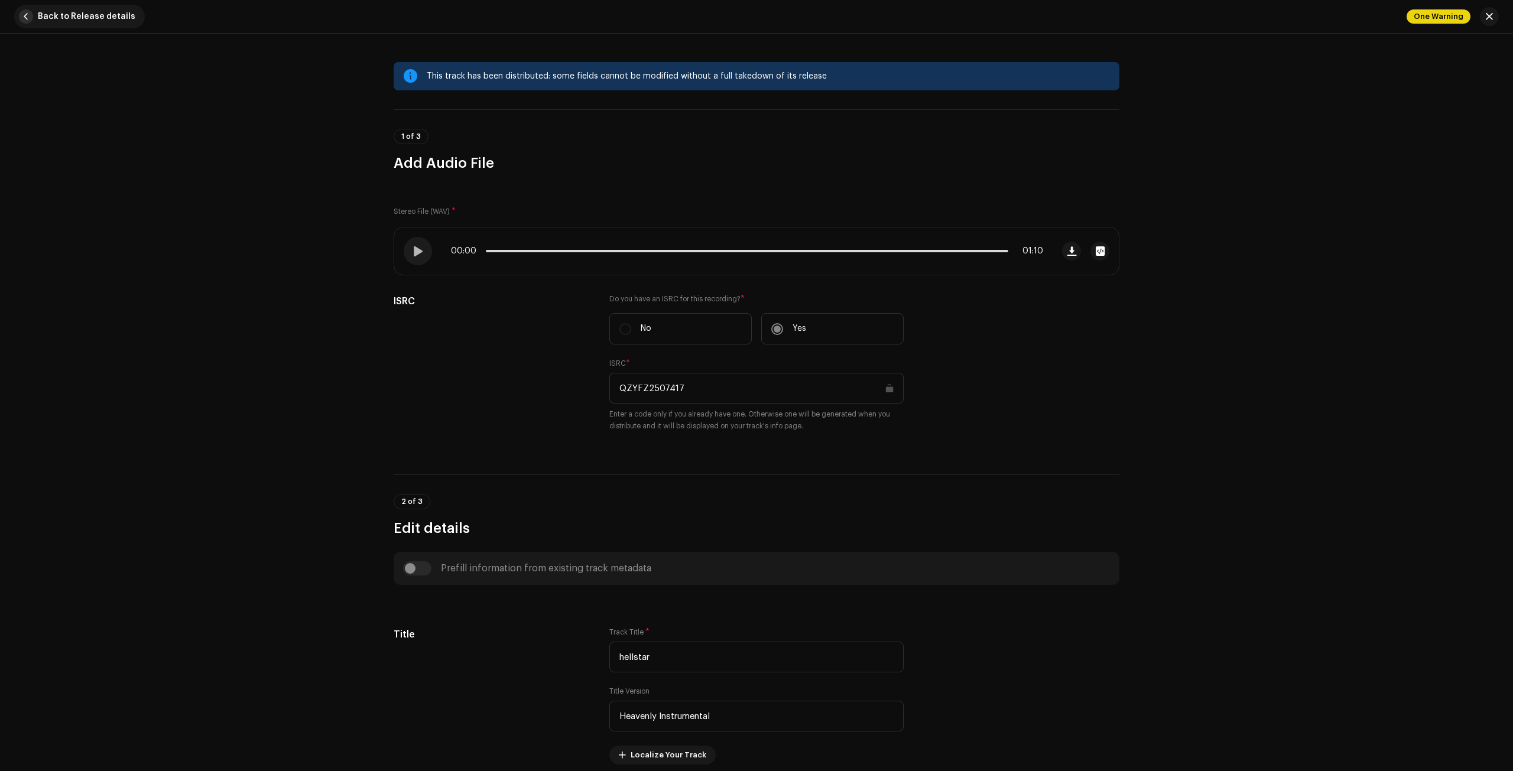
click at [24, 13] on span "button" at bounding box center [26, 16] width 14 height 14
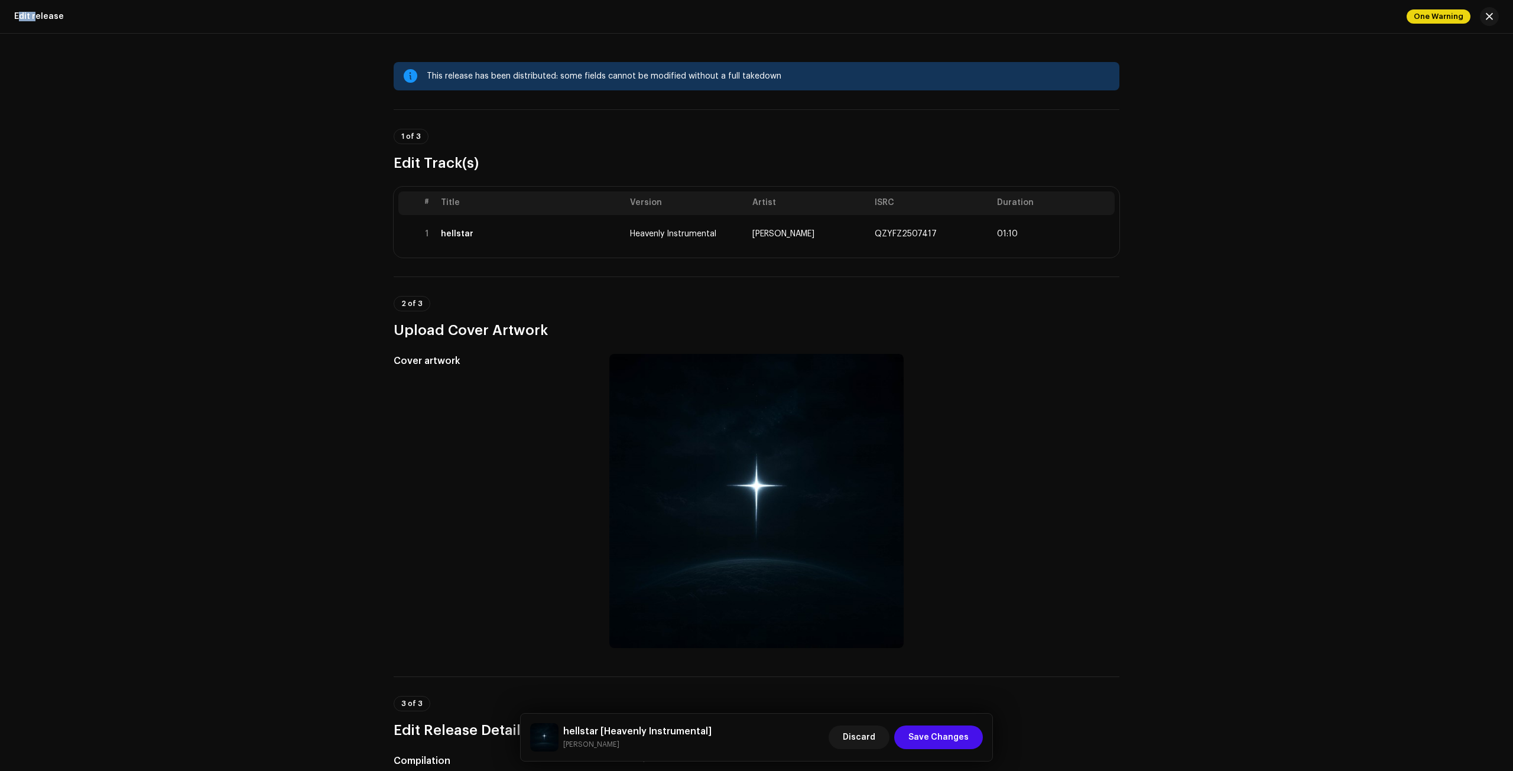
click at [25, 13] on div "Edit release" at bounding box center [39, 16] width 50 height 9
click at [1492, 14] on span "button" at bounding box center [1489, 16] width 7 height 9
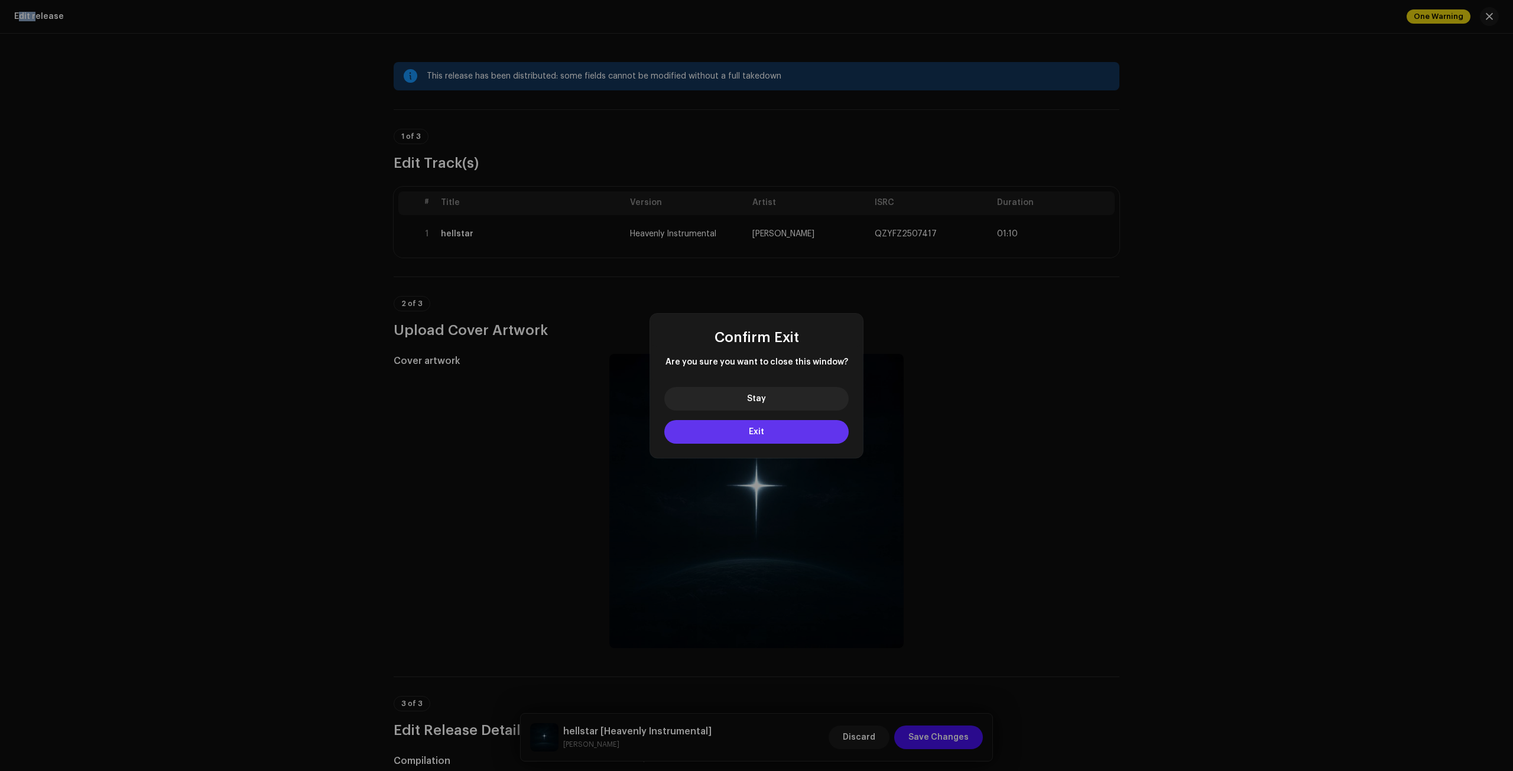
click at [791, 433] on button "Exit" at bounding box center [756, 432] width 184 height 24
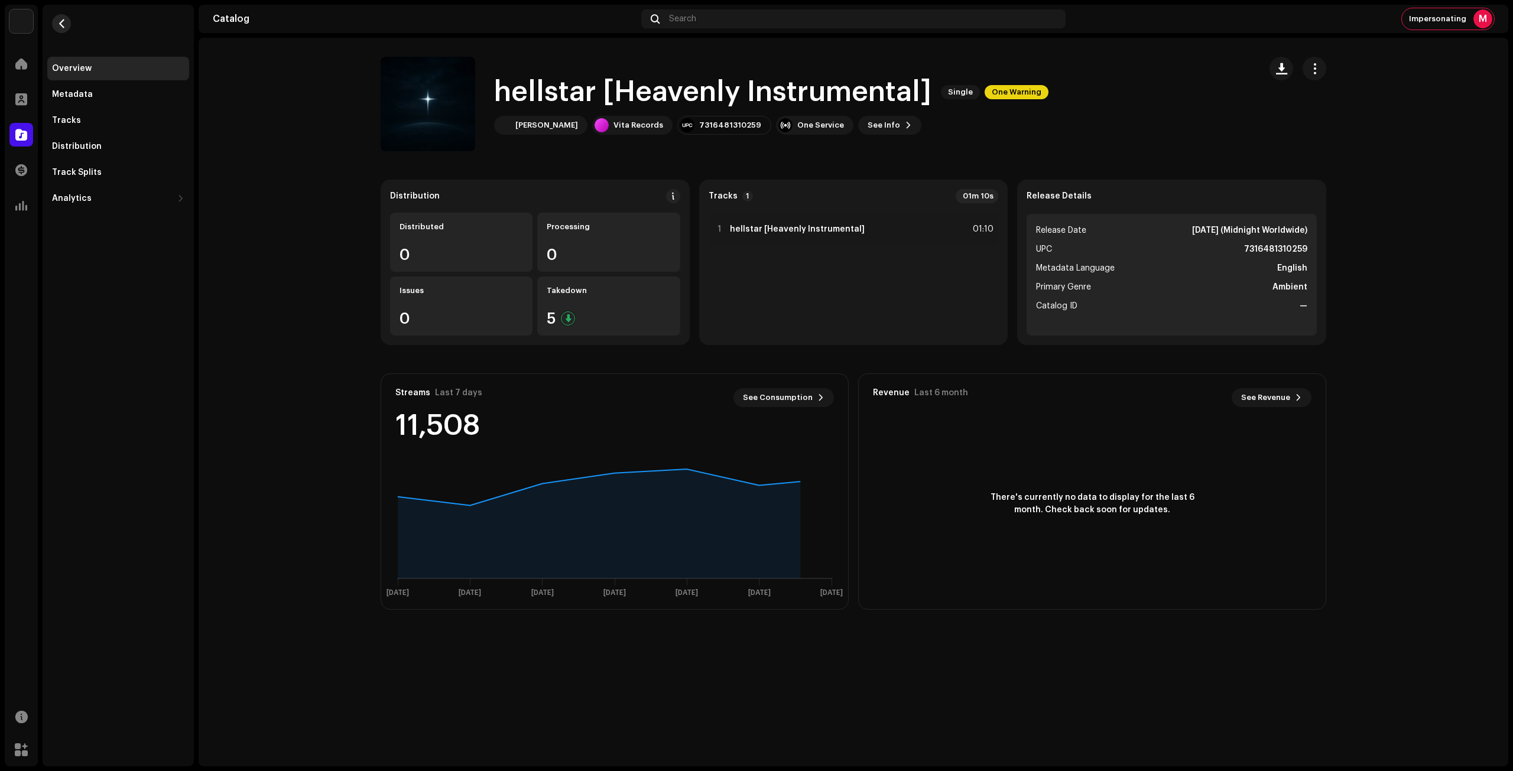
click at [64, 25] on span "button" at bounding box center [61, 23] width 9 height 9
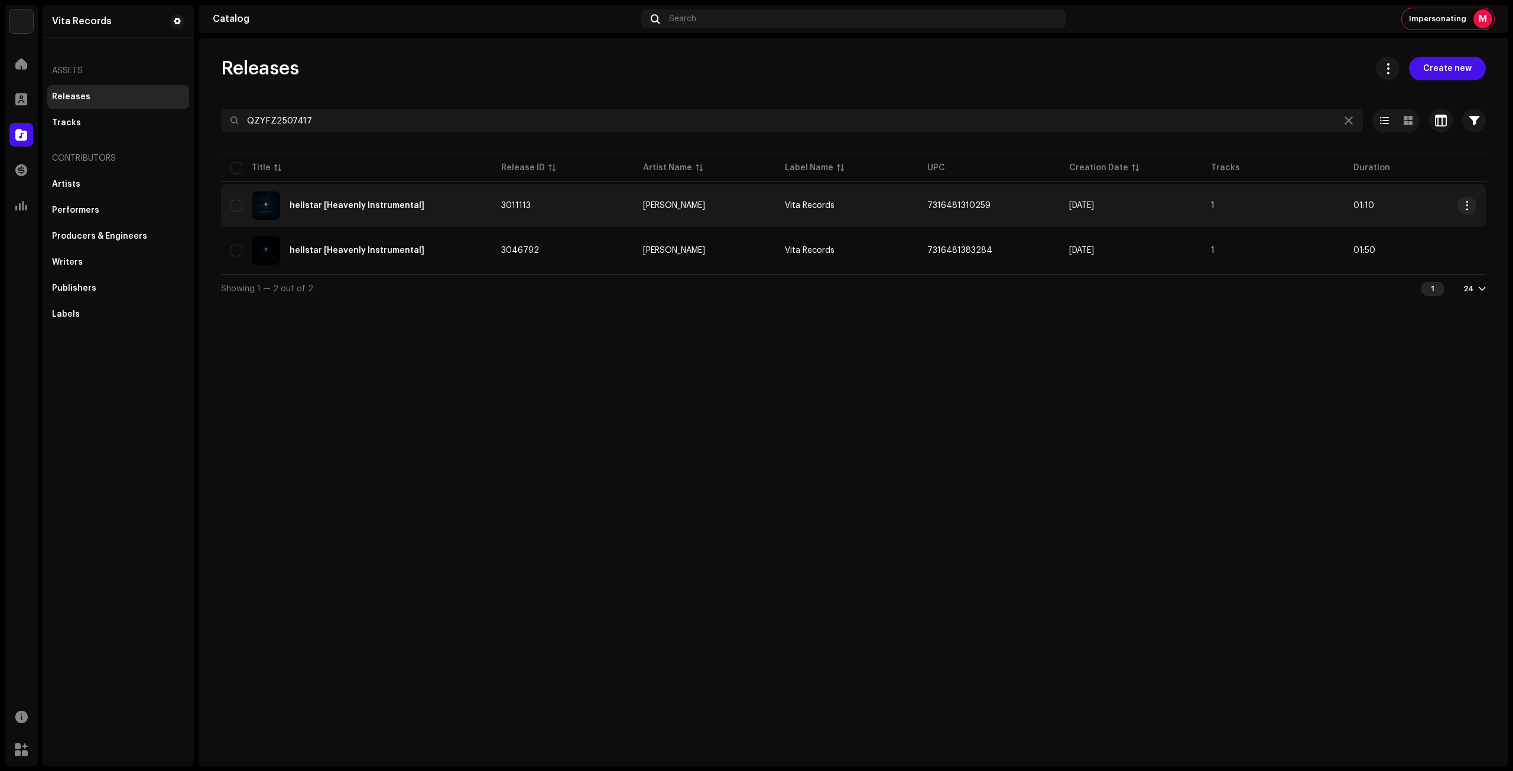
click at [475, 212] on div "hellstar [Heavenly Instrumental]" at bounding box center [356, 205] width 252 height 28
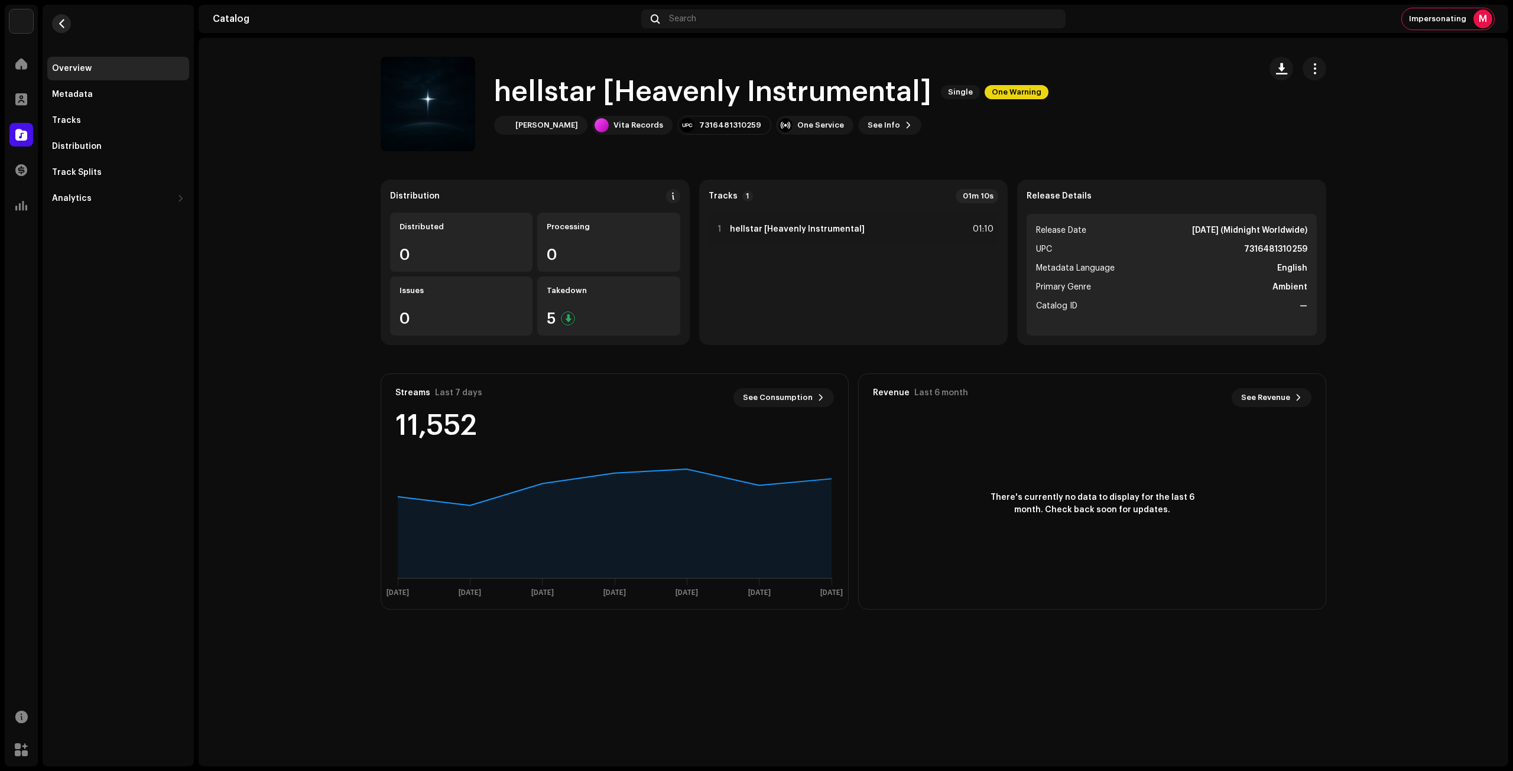
click at [53, 22] on button "button" at bounding box center [61, 23] width 19 height 19
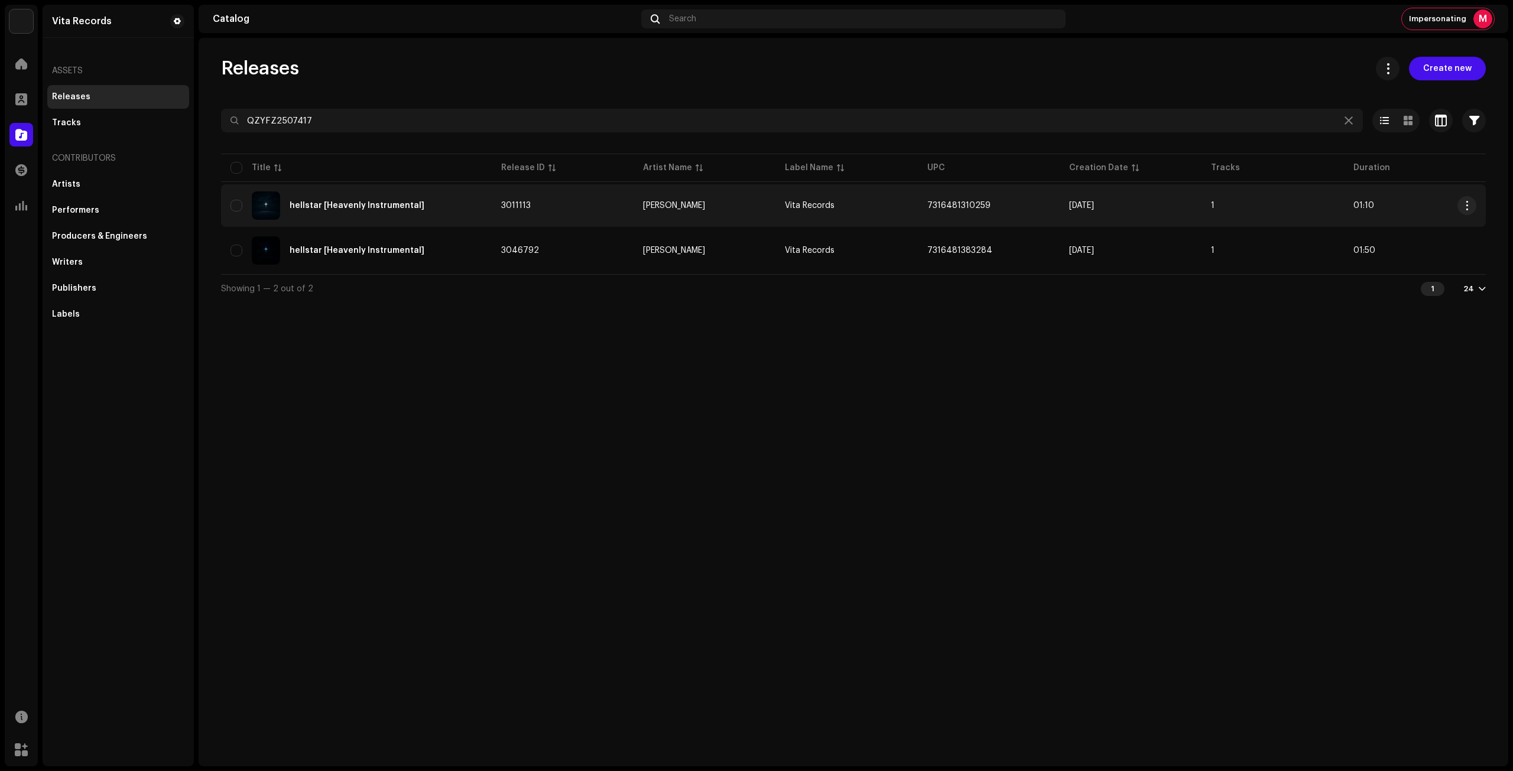
click at [599, 209] on td "3011113" at bounding box center [563, 205] width 142 height 43
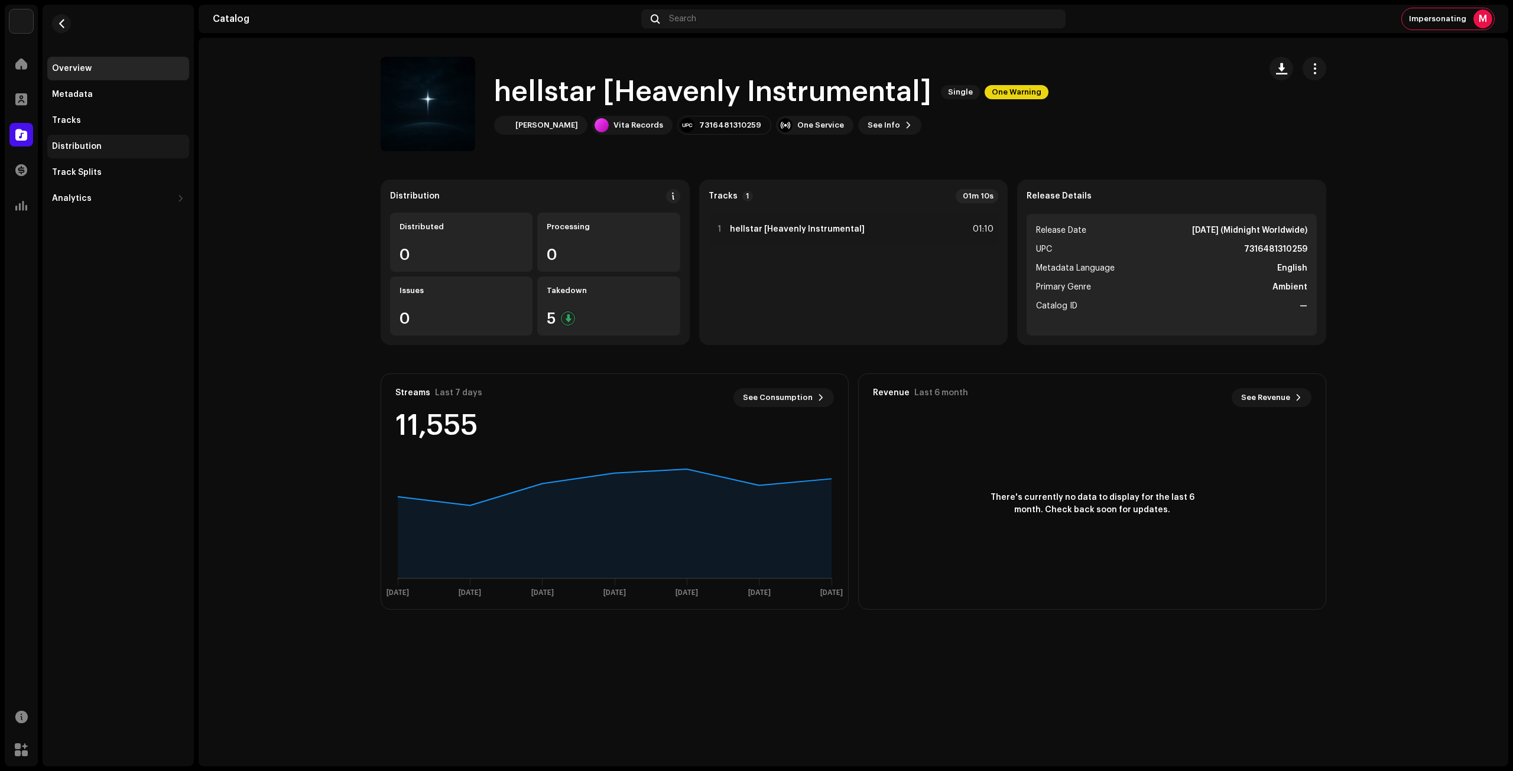
click at [112, 146] on div "Distribution" at bounding box center [118, 146] width 132 height 9
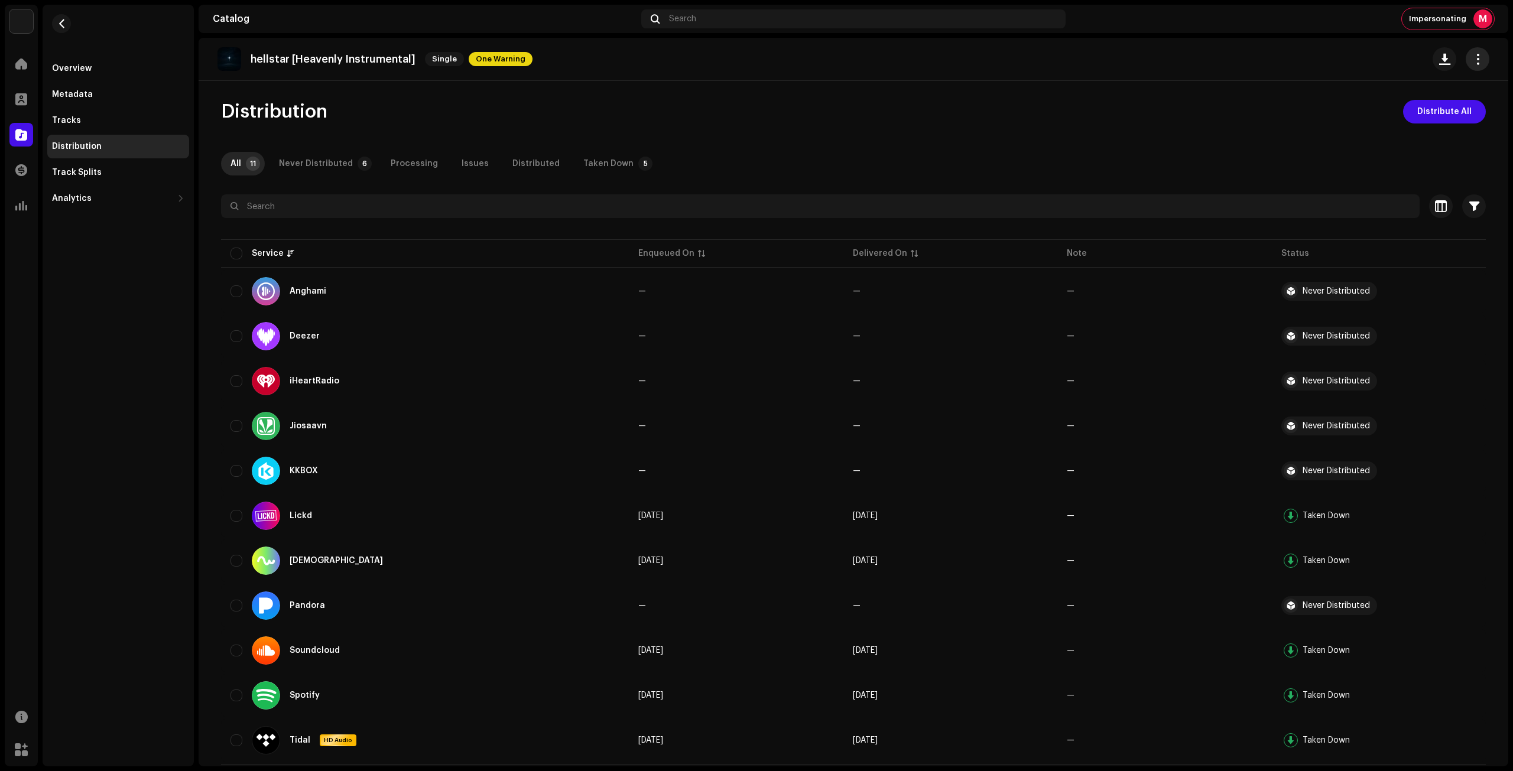
click at [1476, 59] on span "button" at bounding box center [1477, 58] width 11 height 9
click at [1434, 103] on div "Edit" at bounding box center [1417, 112] width 119 height 24
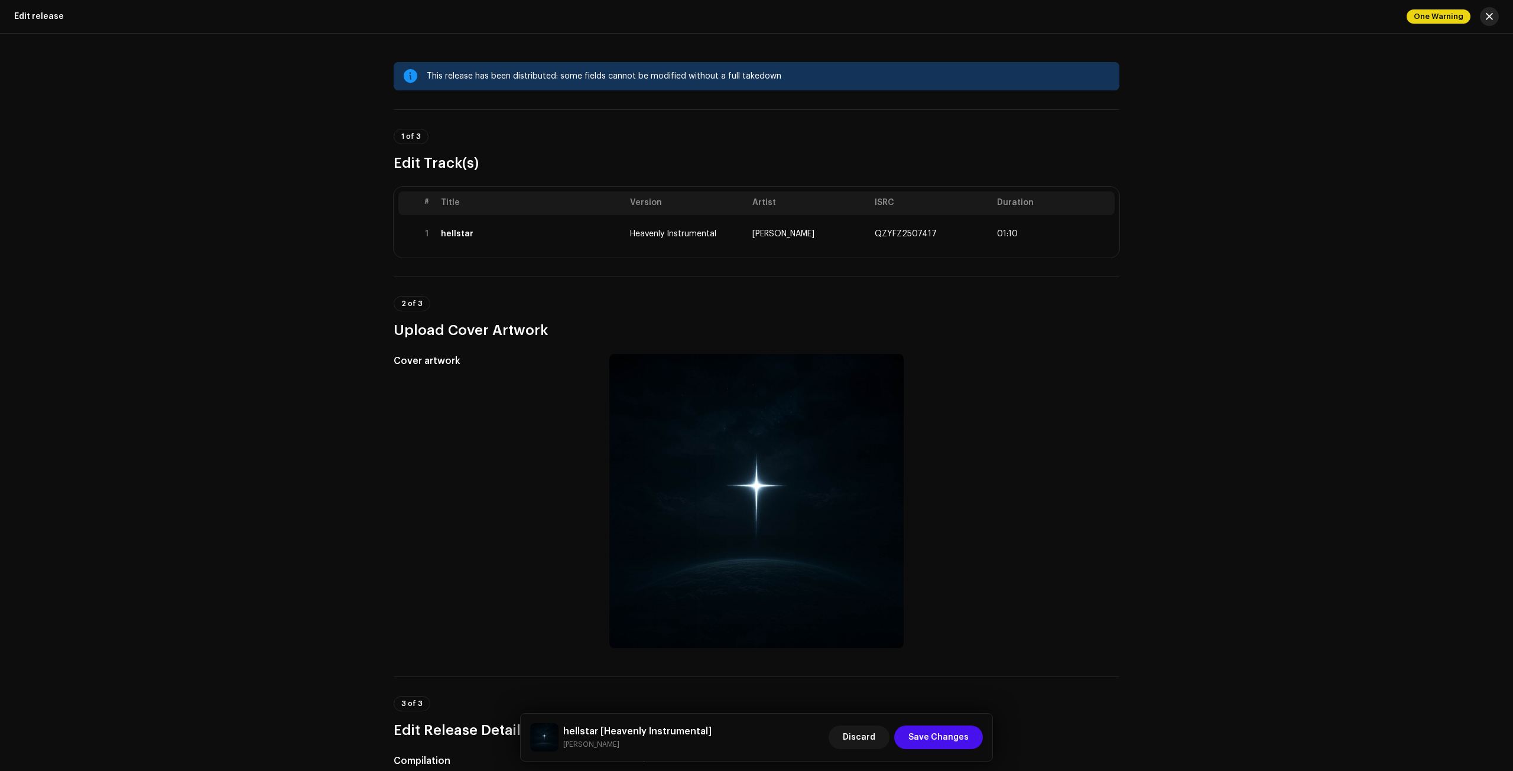
click at [1485, 15] on button "button" at bounding box center [1489, 16] width 19 height 19
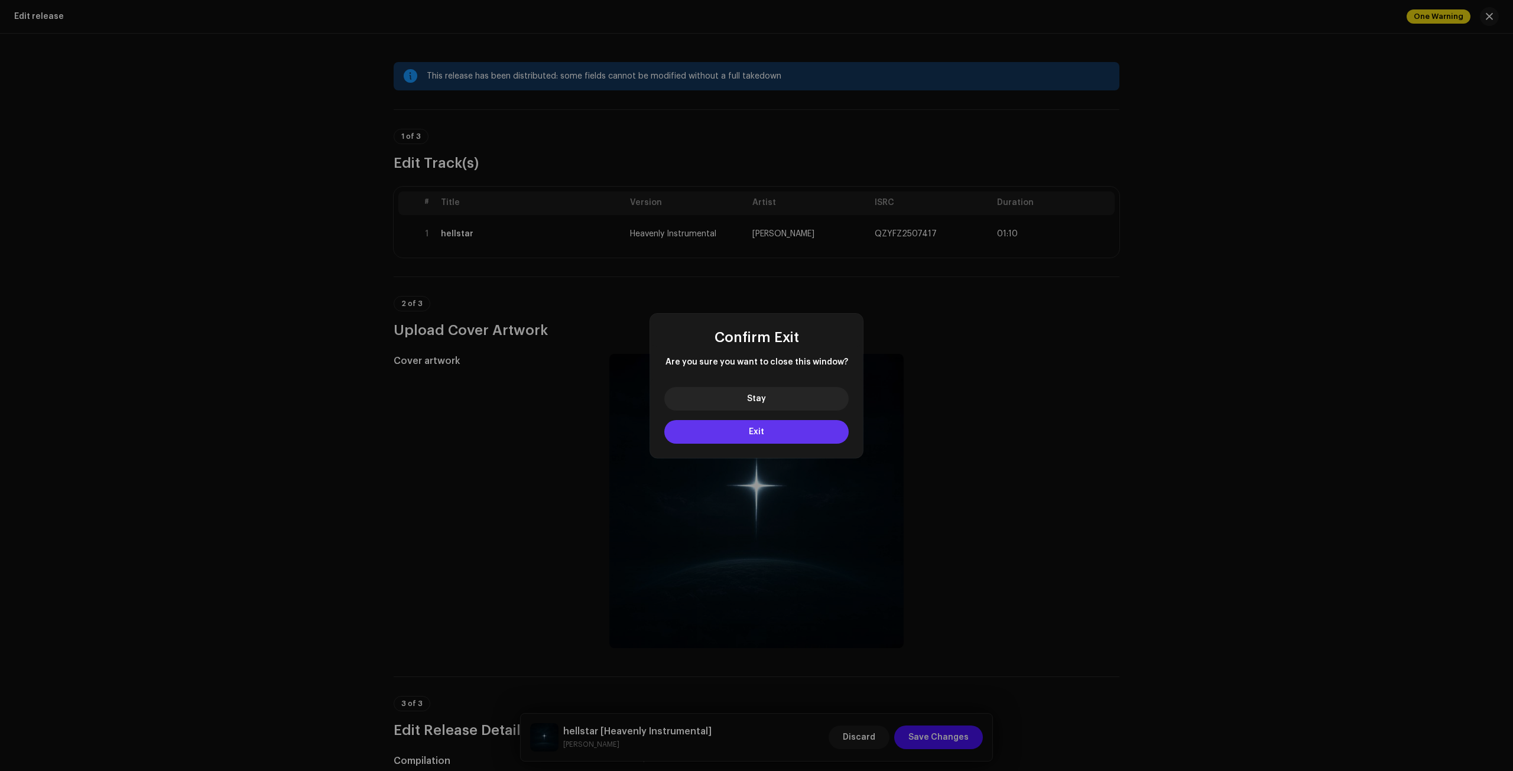
drag, startPoint x: 787, startPoint y: 424, endPoint x: 779, endPoint y: 424, distance: 8.3
click at [784, 424] on button "Exit" at bounding box center [756, 432] width 184 height 24
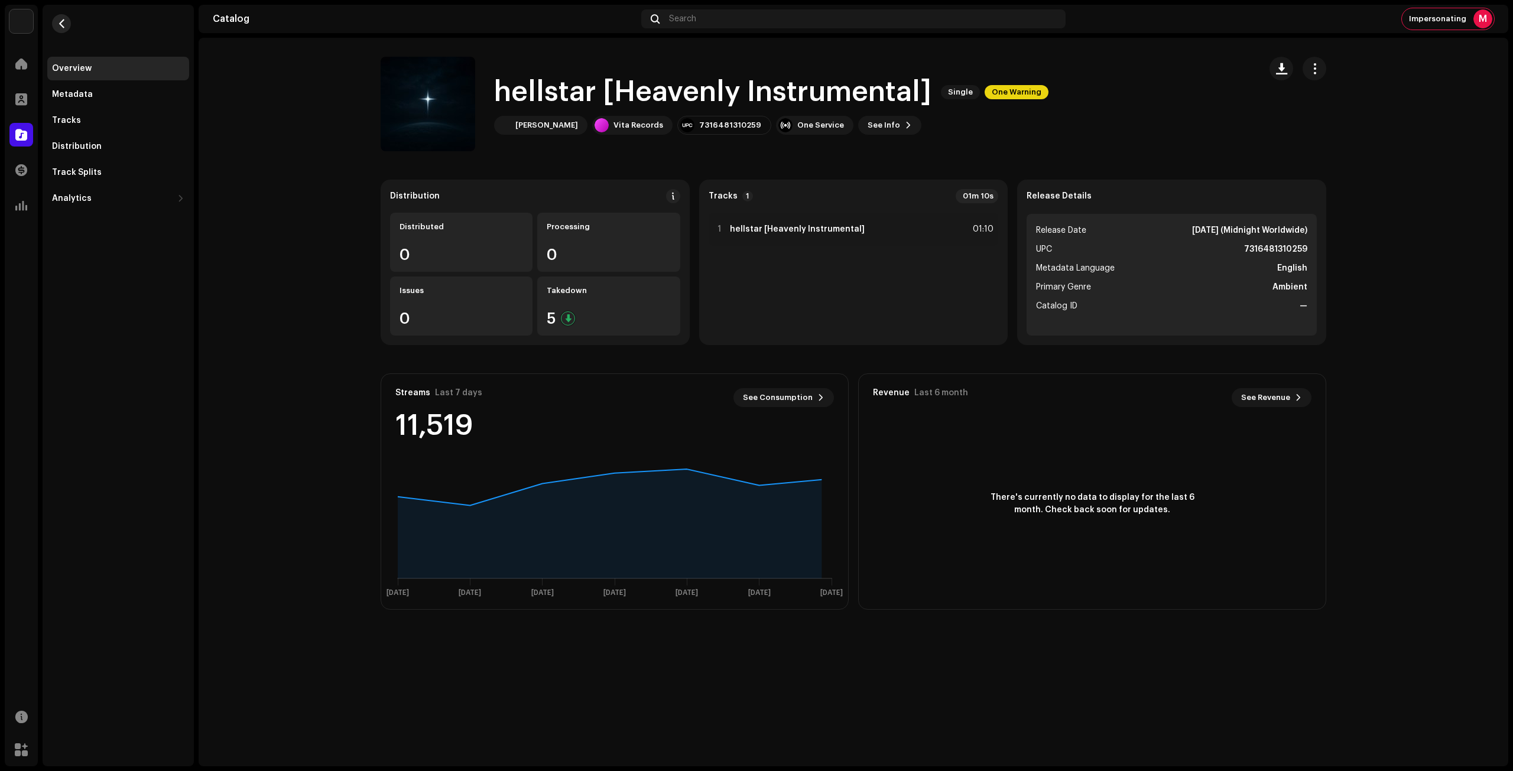
click at [52, 23] on button "button" at bounding box center [61, 23] width 19 height 19
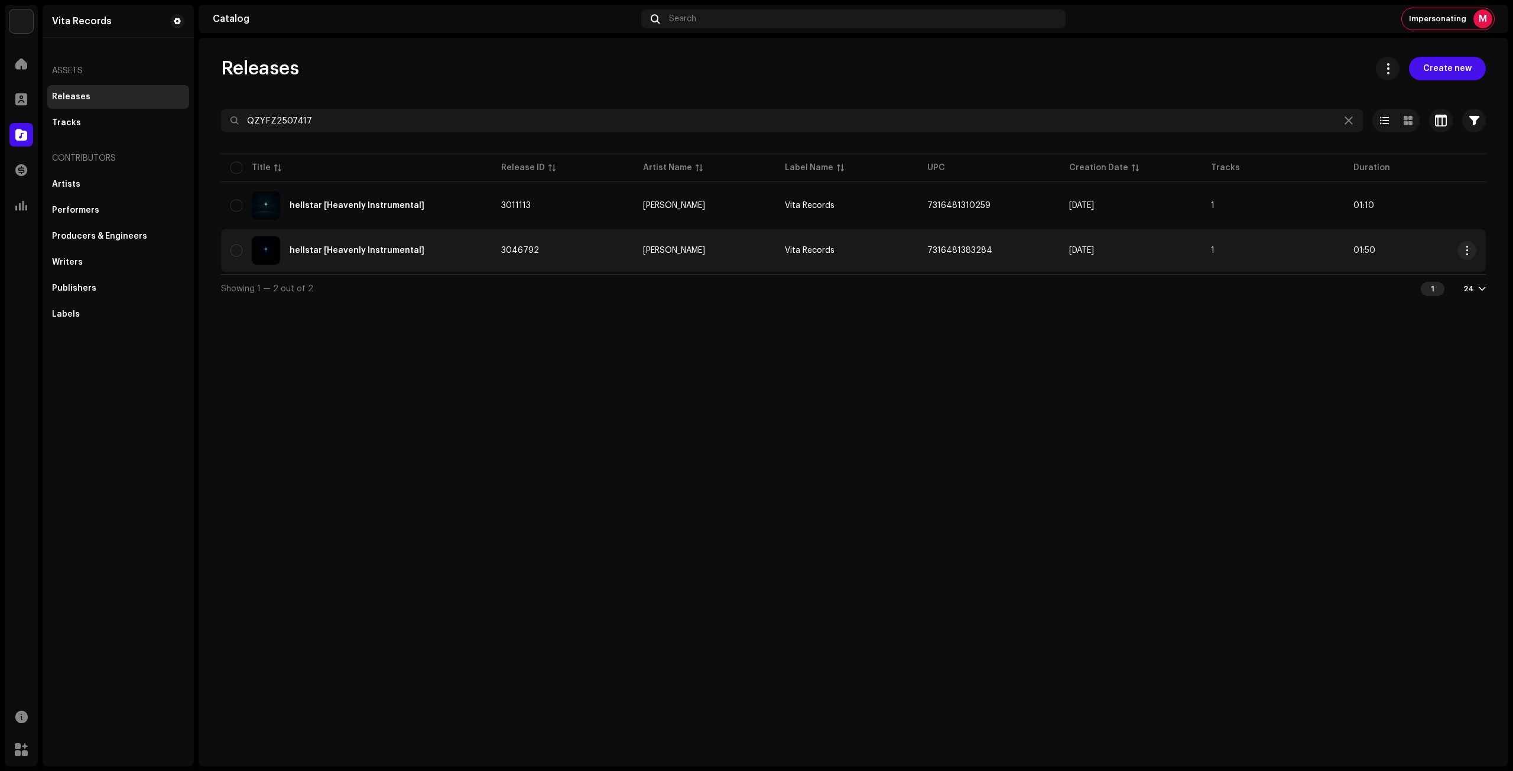
click at [452, 255] on div "hellstar [Heavenly Instrumental]" at bounding box center [356, 250] width 252 height 28
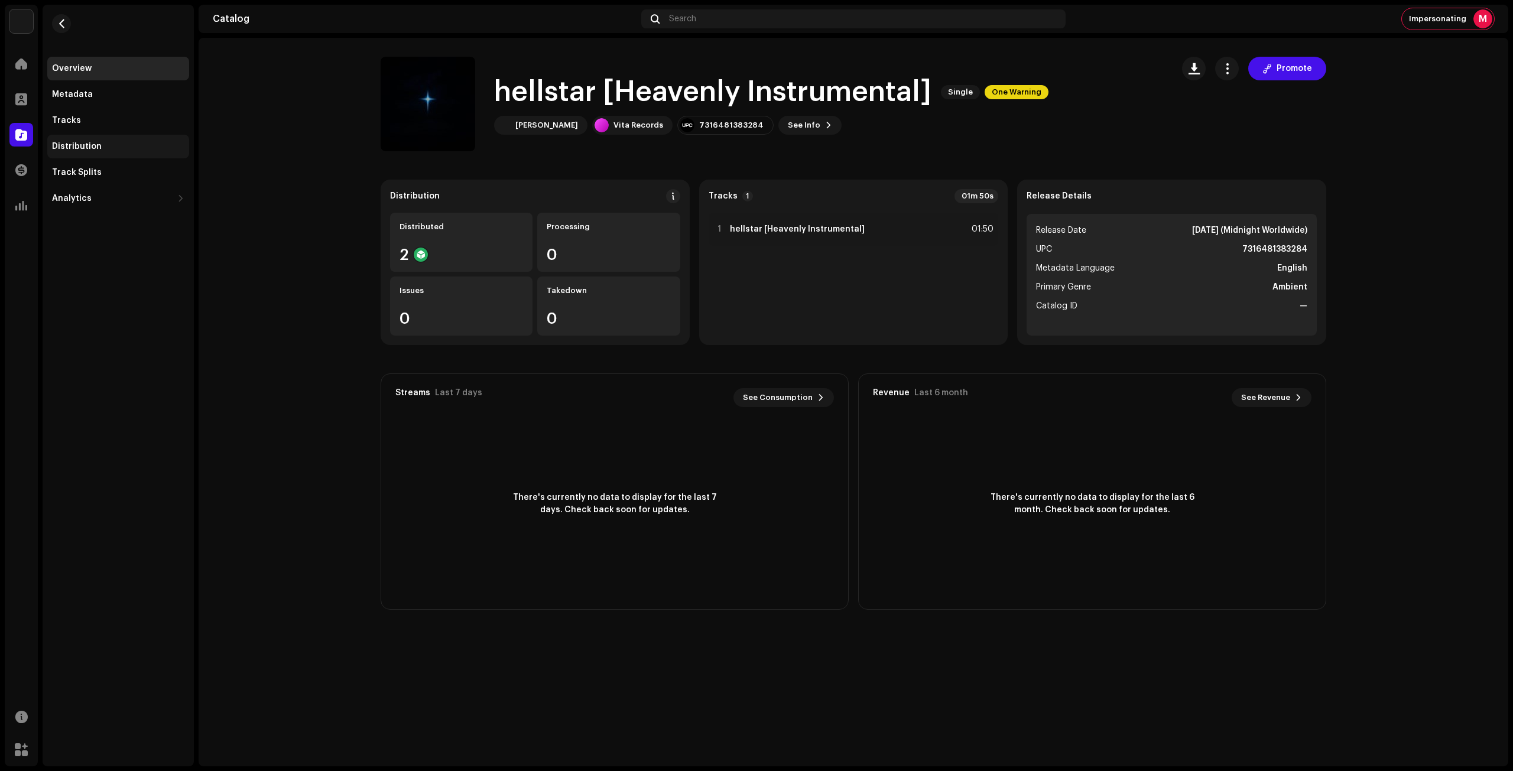
click at [134, 150] on div "Distribution" at bounding box center [118, 146] width 132 height 9
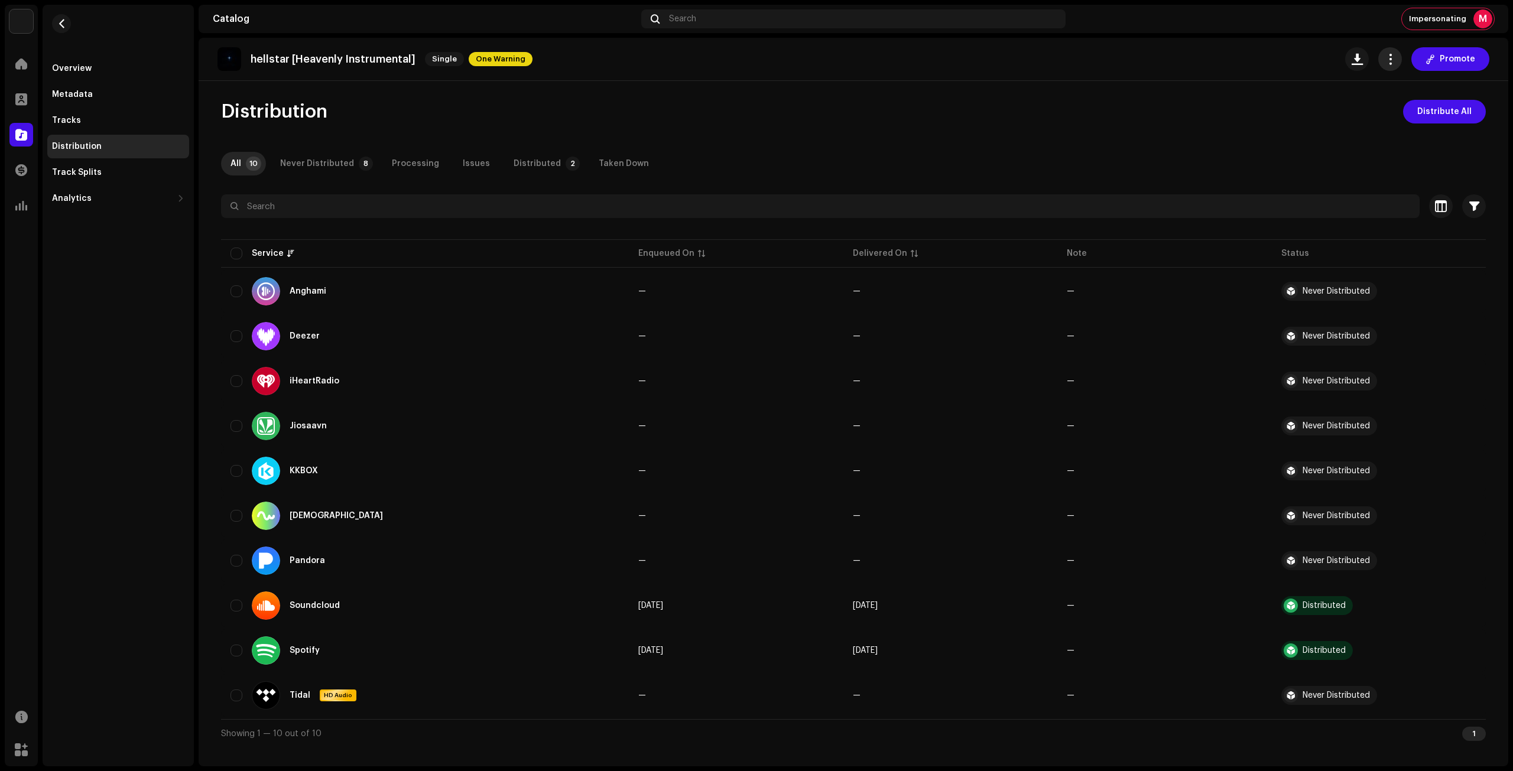
click at [1390, 61] on span "button" at bounding box center [1390, 58] width 11 height 9
click at [1398, 113] on span "Edit" at bounding box center [1398, 111] width 16 height 9
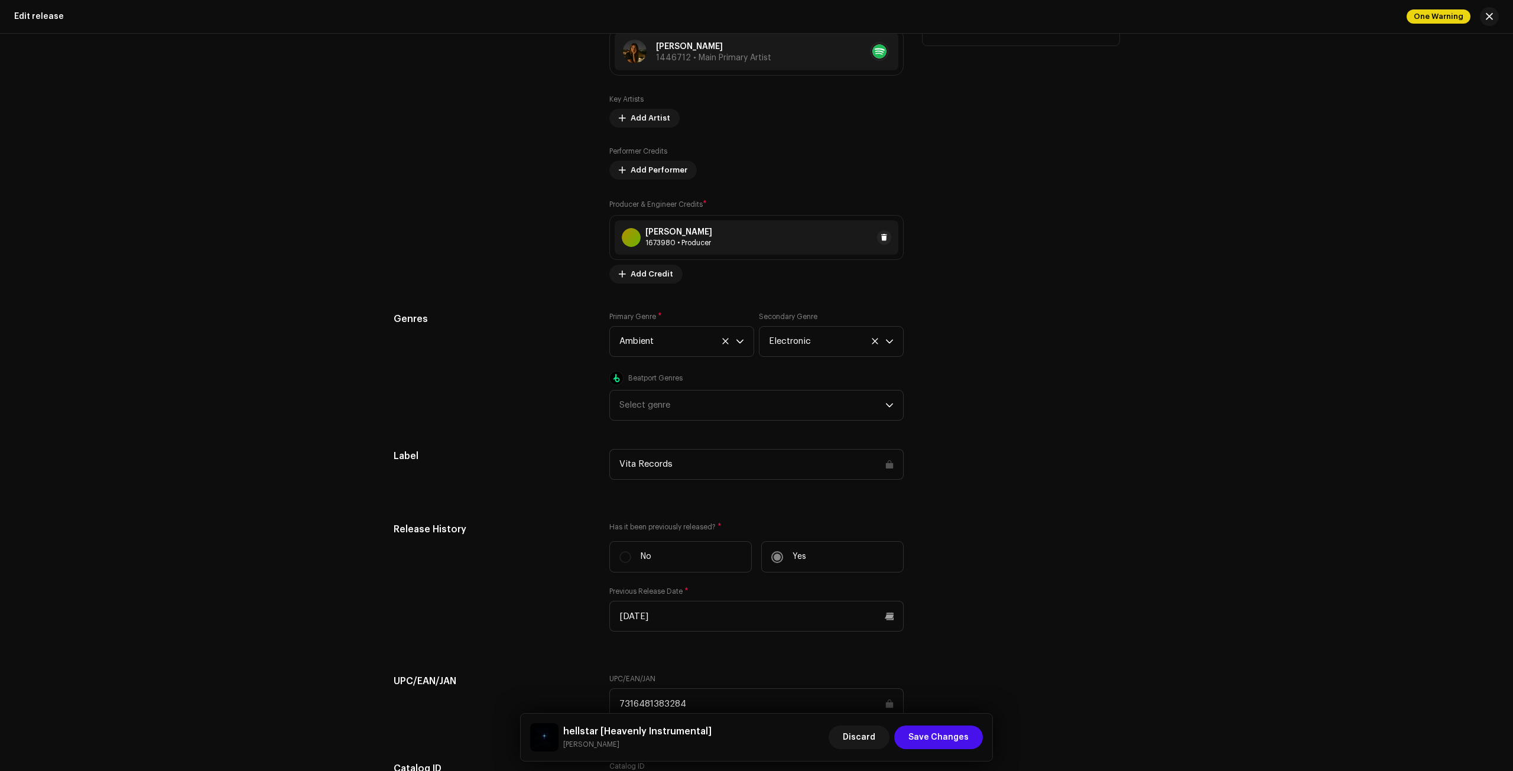
scroll to position [1590, 0]
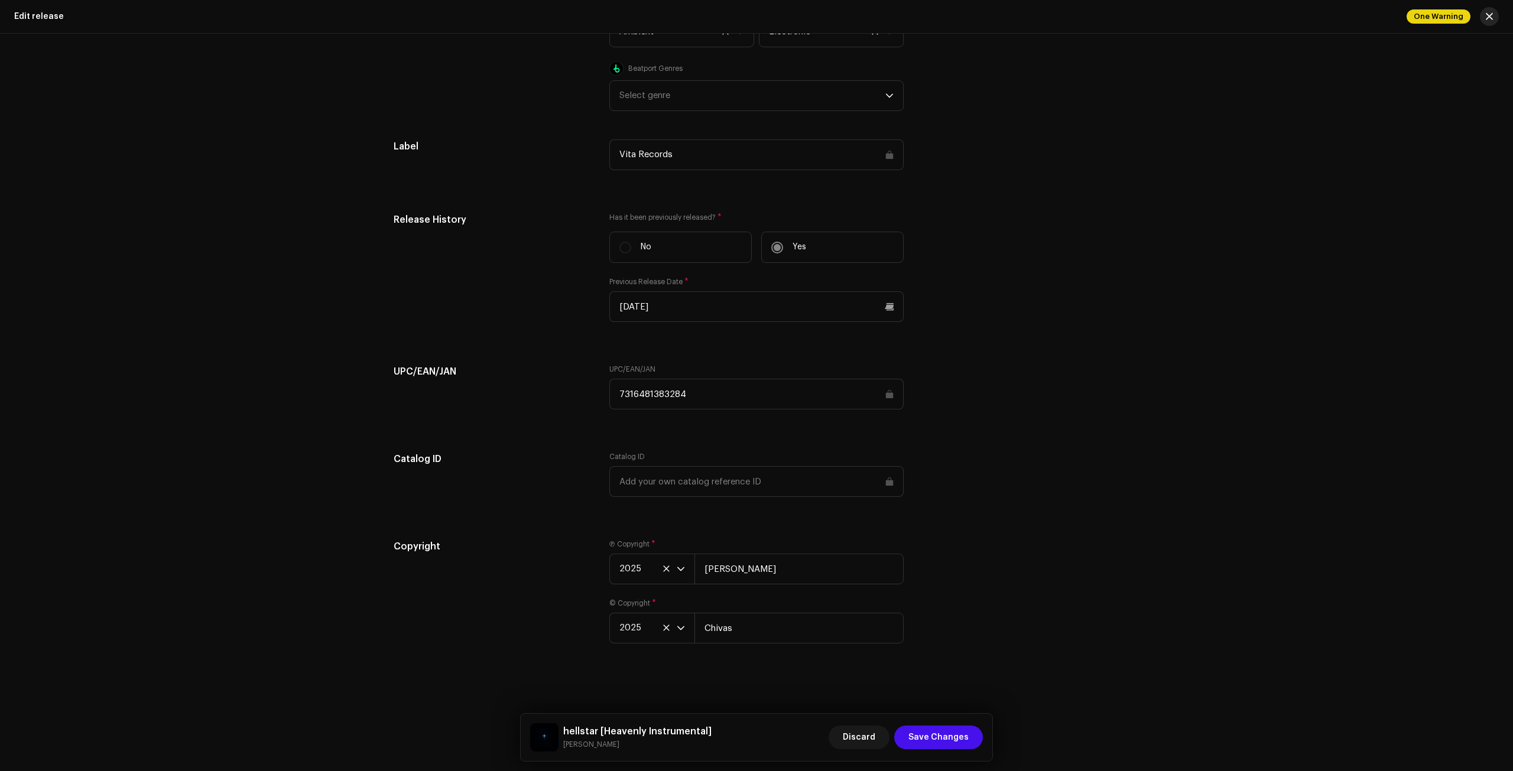
click at [1491, 18] on span "button" at bounding box center [1489, 16] width 7 height 9
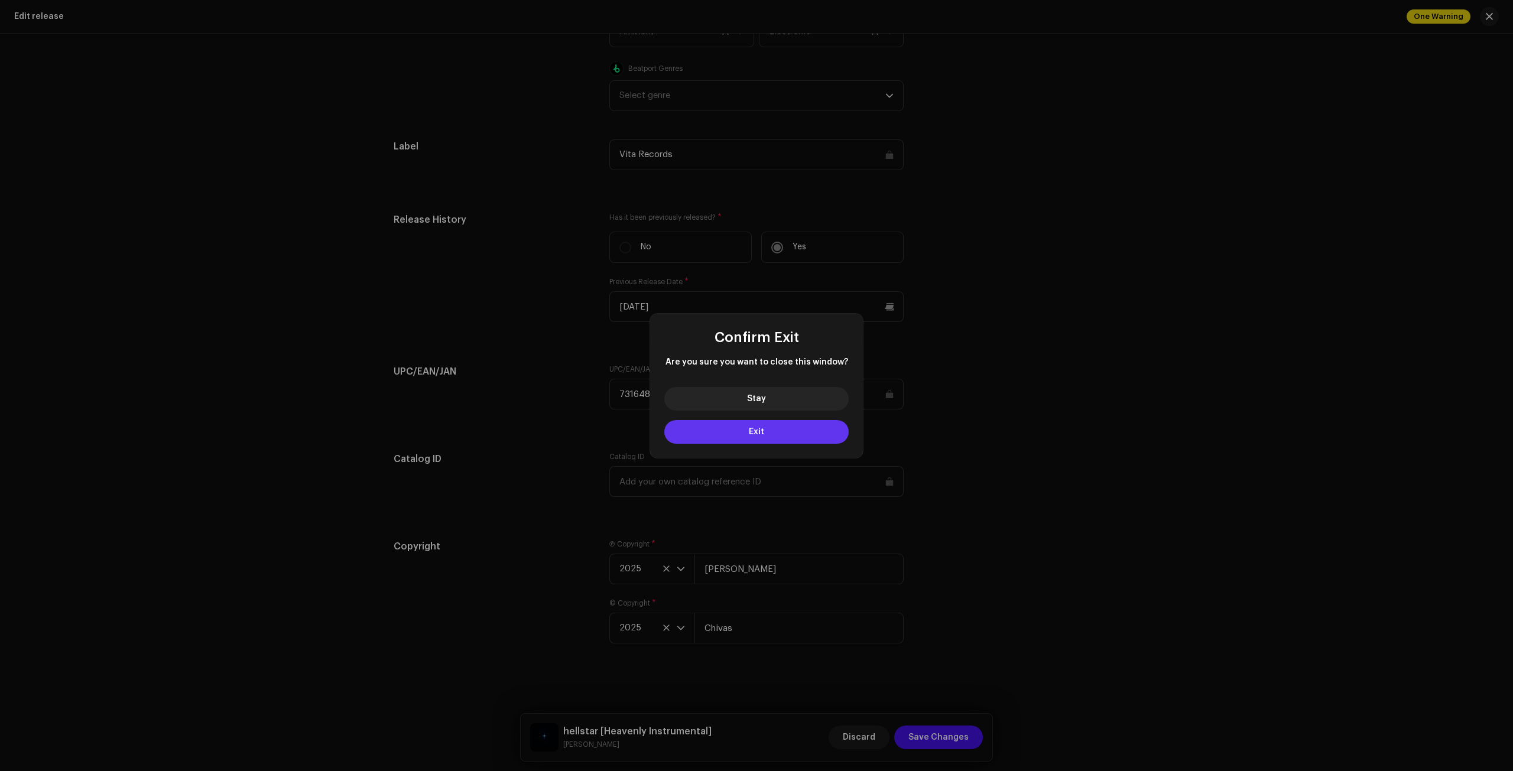
click at [775, 427] on button "Exit" at bounding box center [756, 432] width 184 height 24
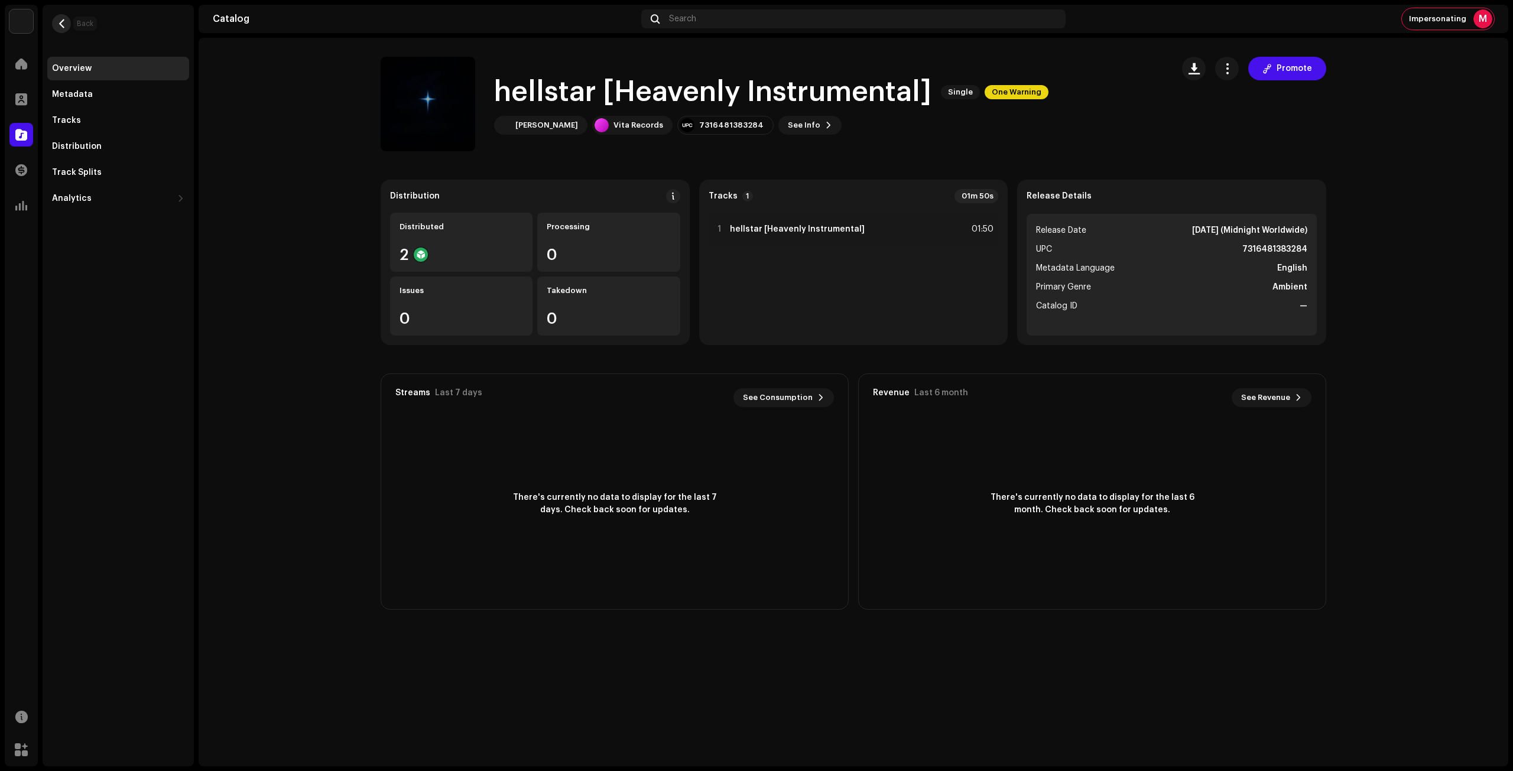
click at [63, 20] on span "button" at bounding box center [61, 23] width 9 height 9
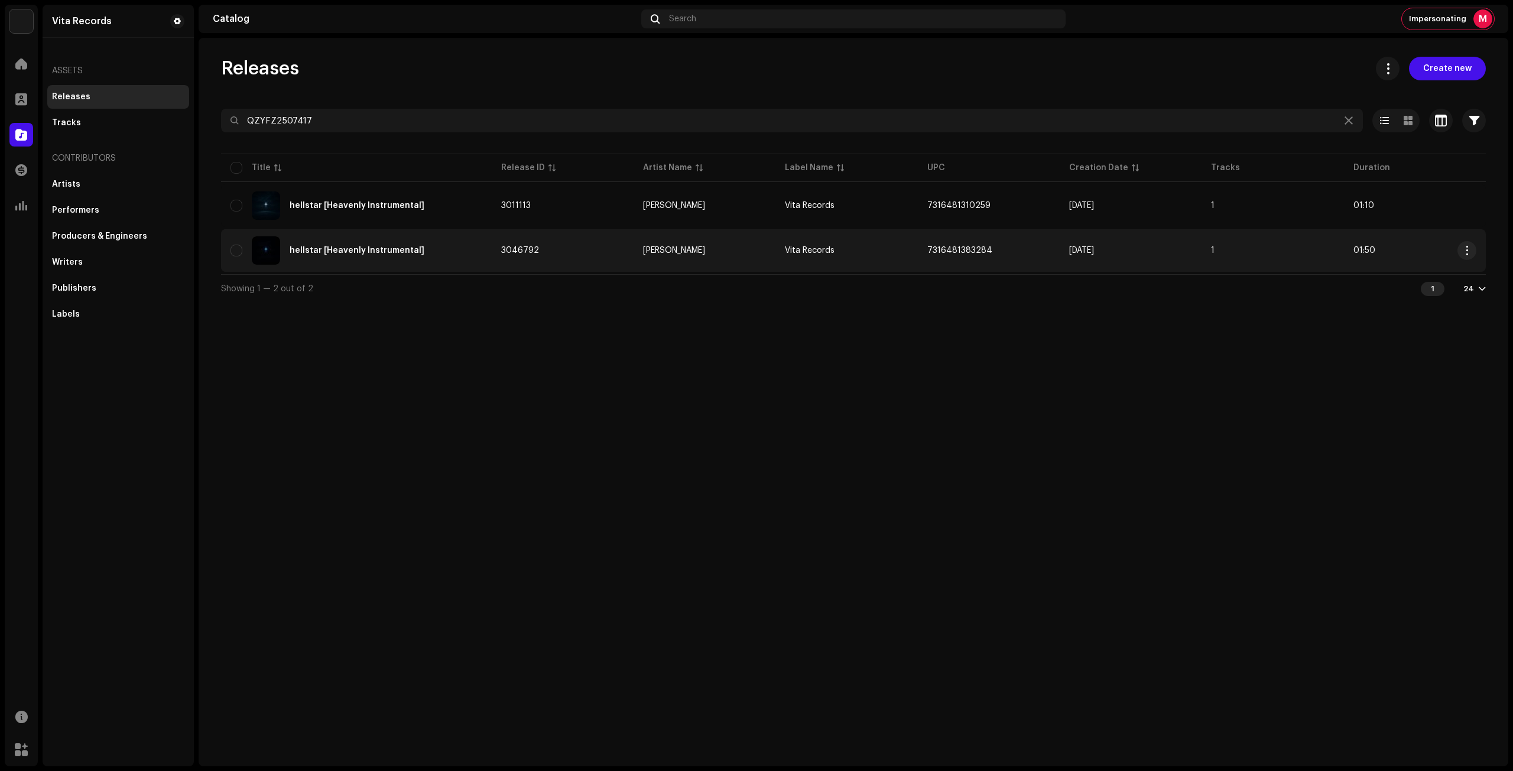
click at [598, 252] on td "3046792" at bounding box center [563, 250] width 142 height 43
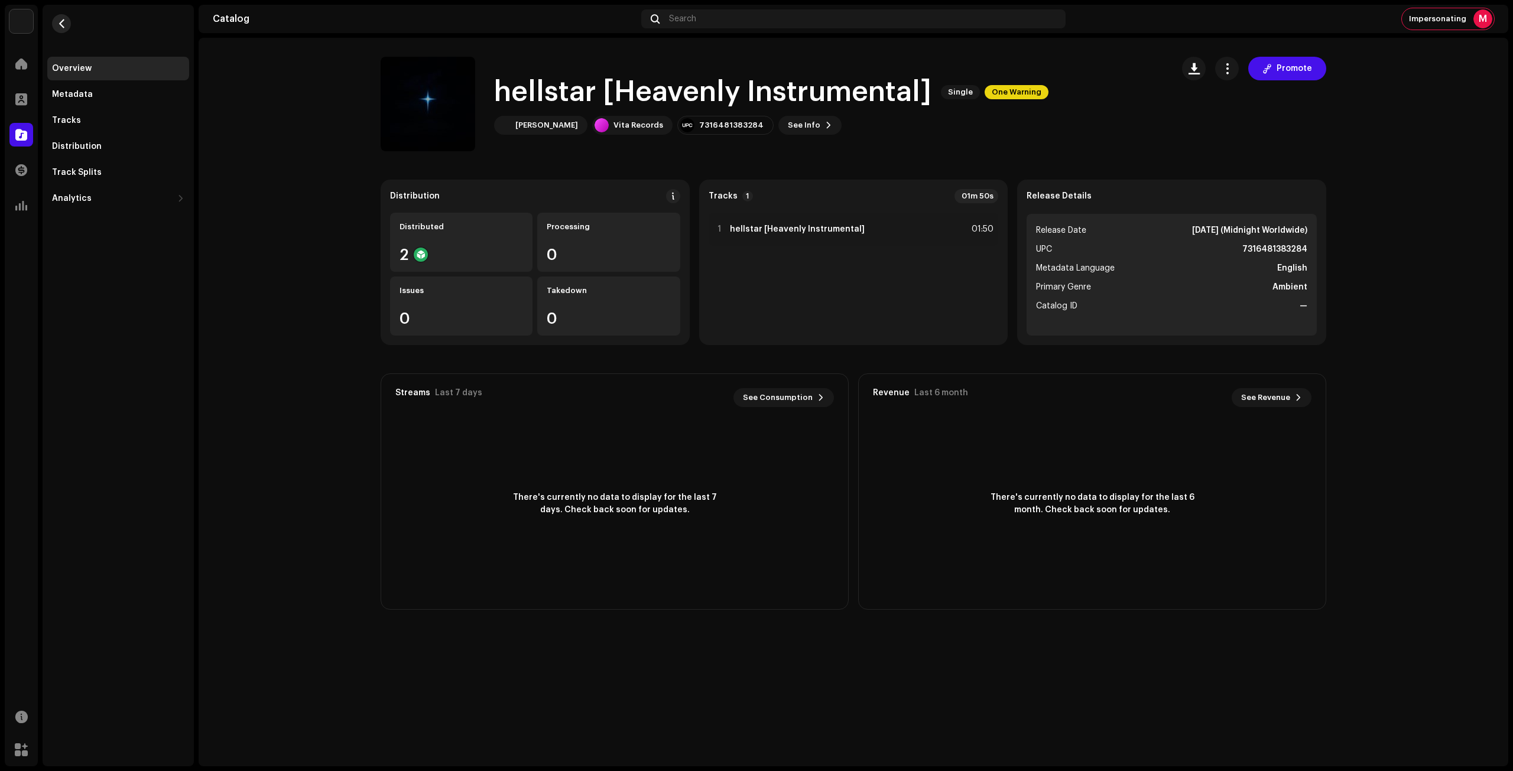
click at [63, 28] on span "button" at bounding box center [61, 23] width 9 height 9
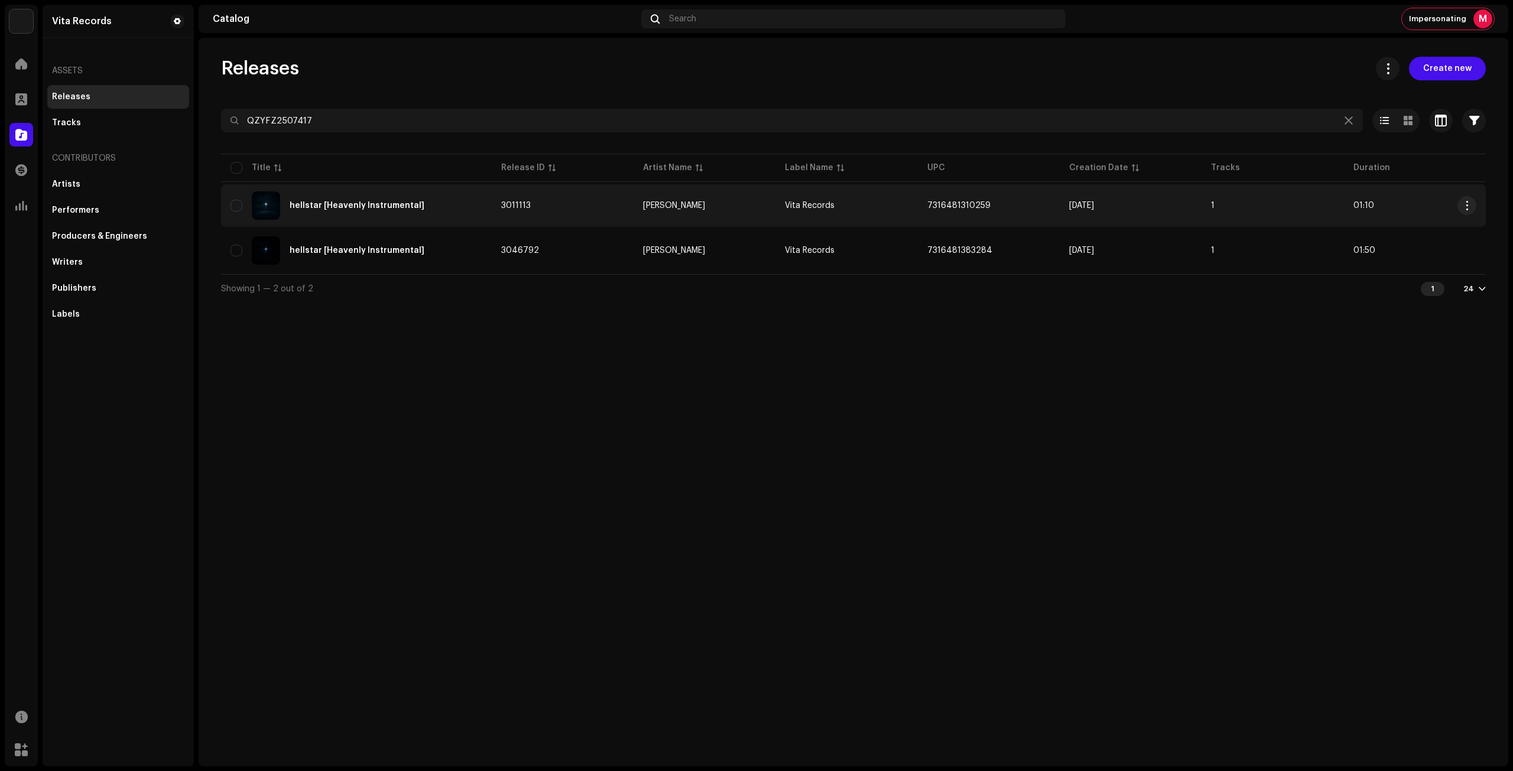
click at [707, 212] on td "[PERSON_NAME]" at bounding box center [705, 205] width 142 height 43
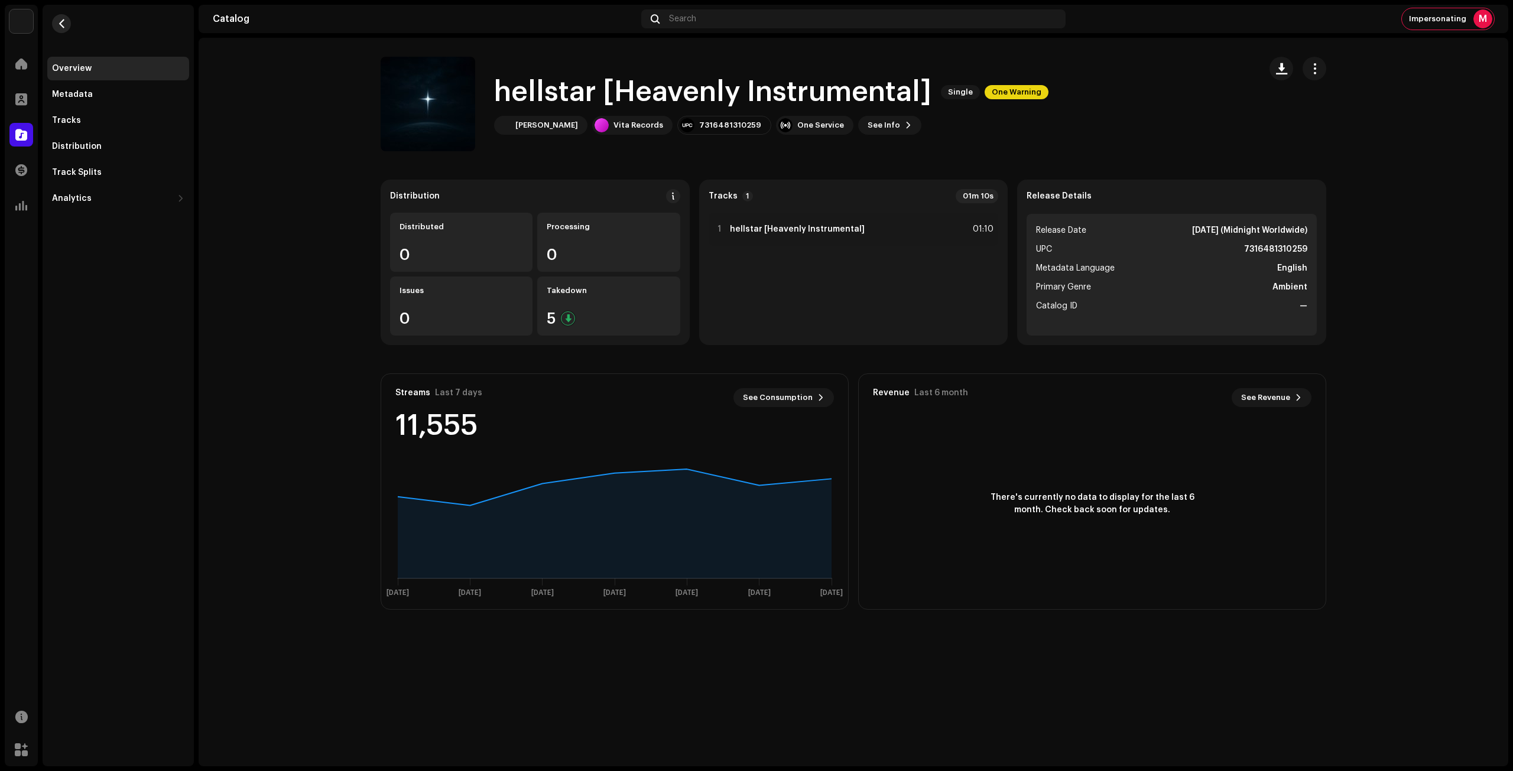
click at [63, 20] on span "button" at bounding box center [61, 23] width 9 height 9
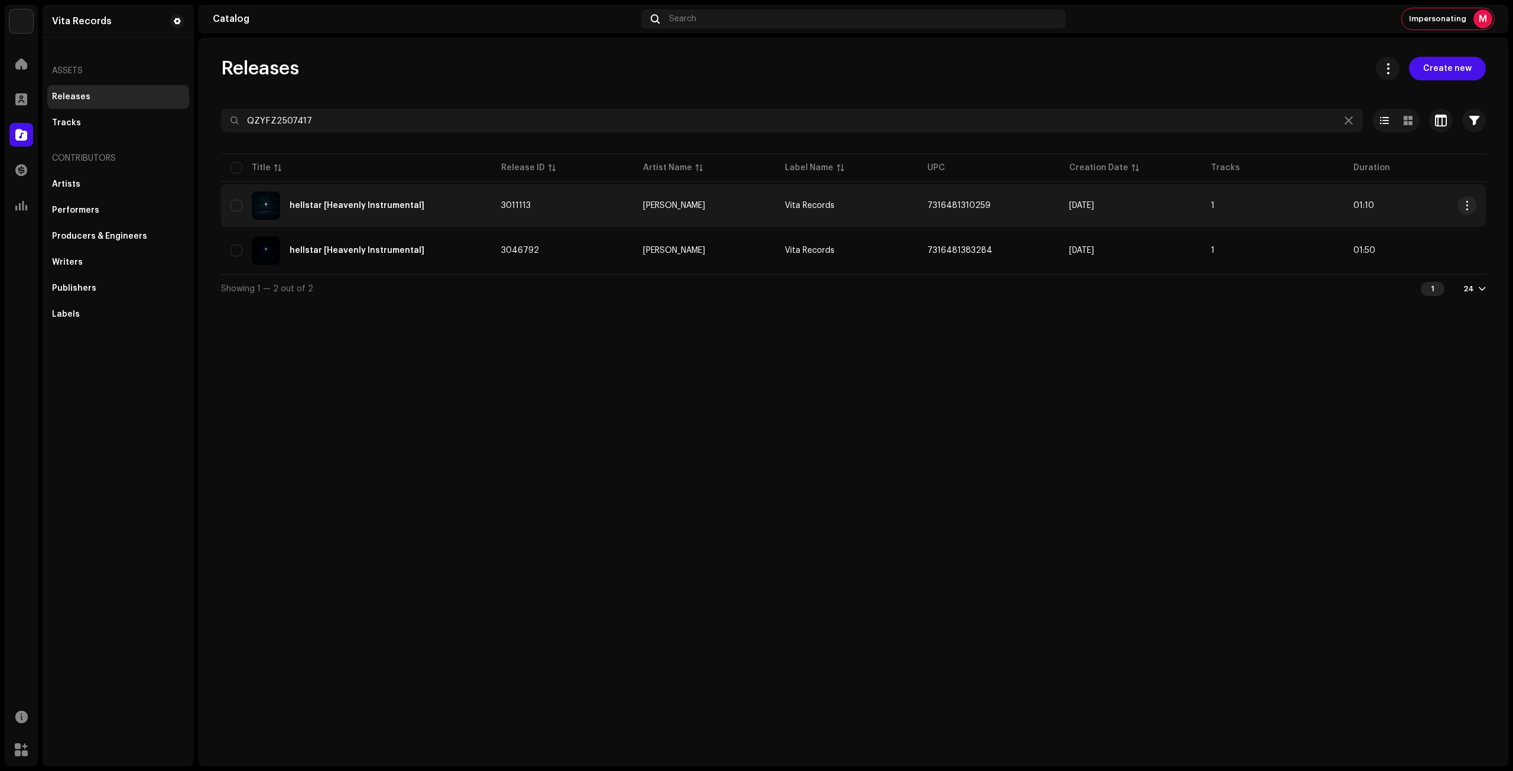
click at [892, 215] on td "Vita Records" at bounding box center [846, 205] width 142 height 43
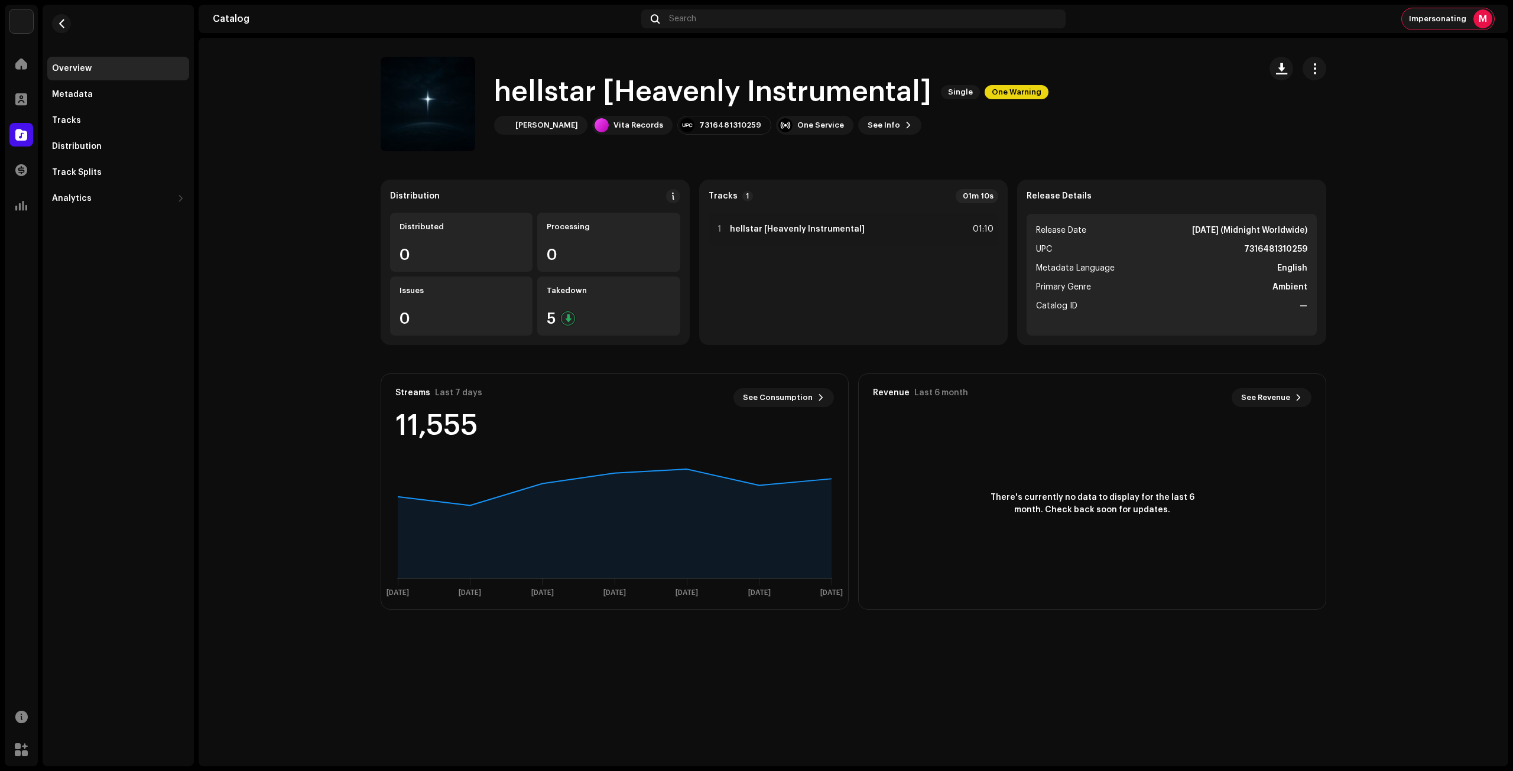
click at [1483, 20] on div "M" at bounding box center [1482, 18] width 19 height 19
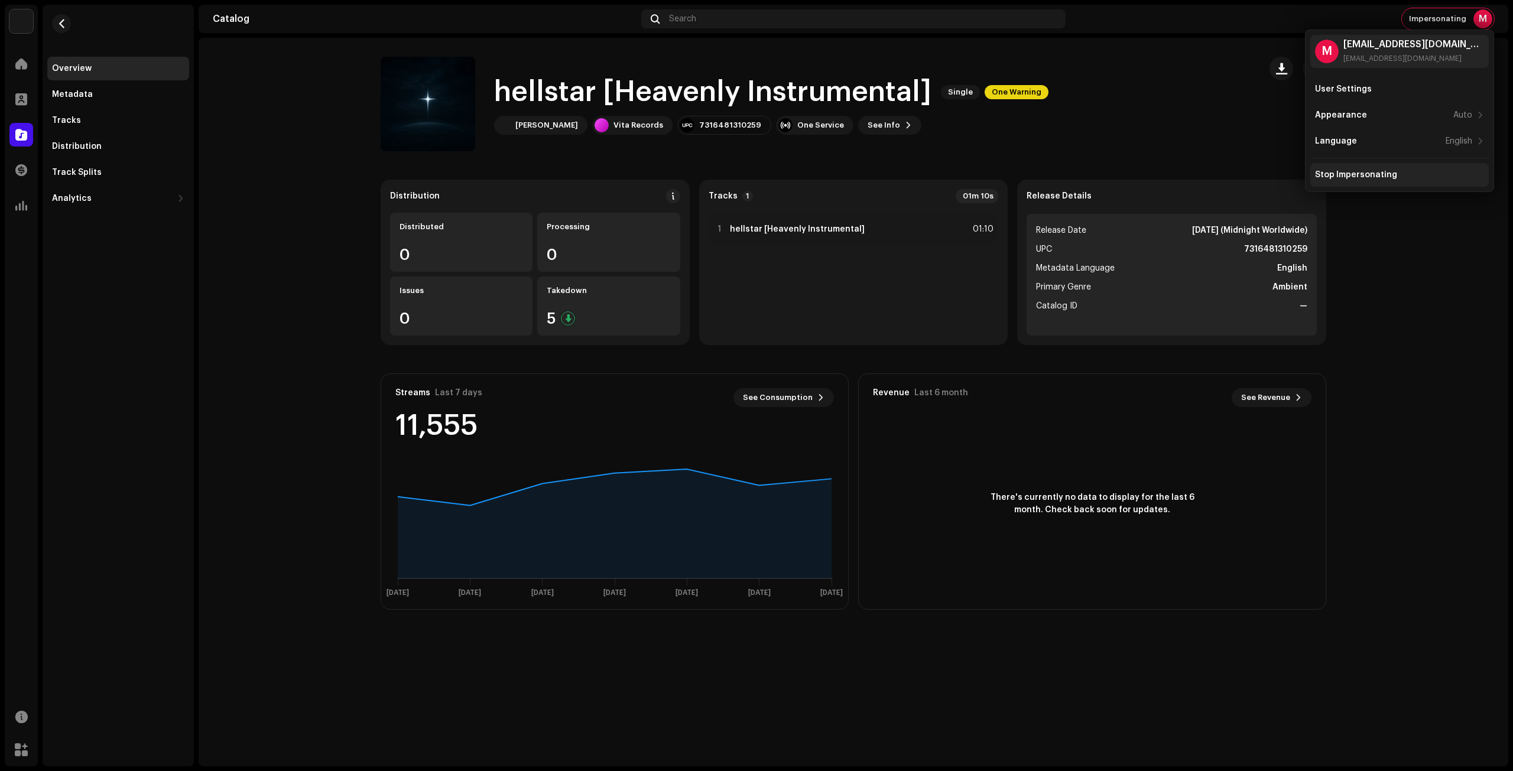
click at [1409, 166] on div "Stop Impersonating" at bounding box center [1399, 175] width 178 height 24
